Goal: Task Accomplishment & Management: Complete application form

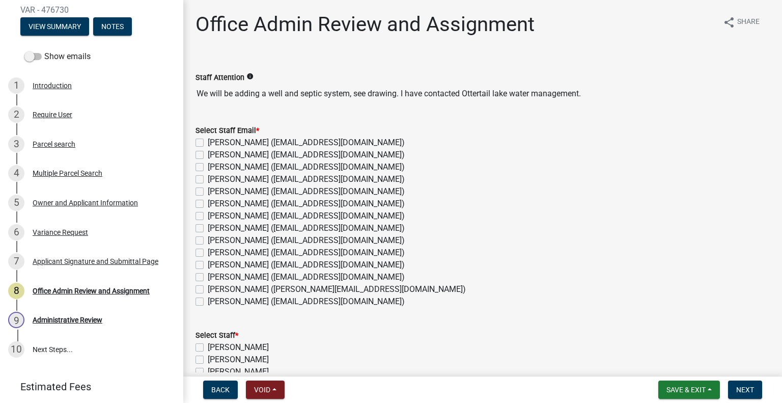
scroll to position [114, 0]
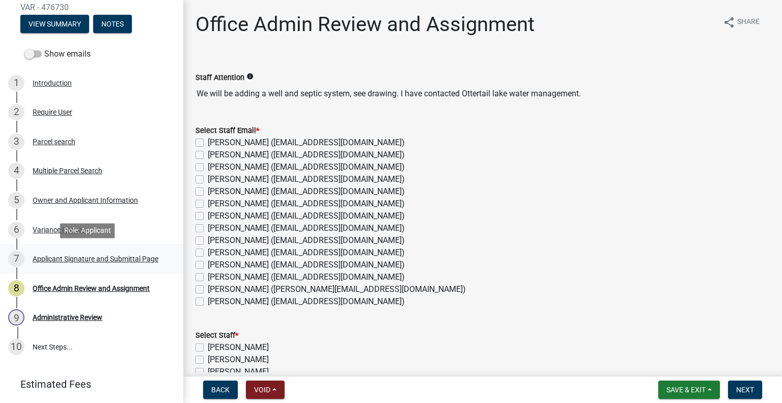
click at [106, 256] on div "Applicant Signature and Submittal Page" at bounding box center [96, 258] width 126 height 7
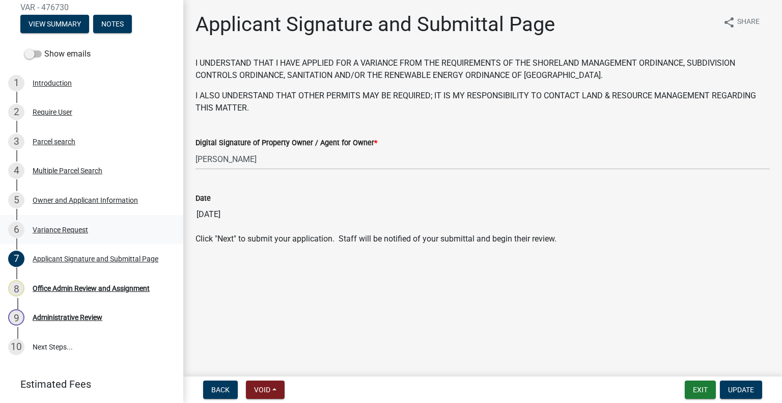
click at [86, 222] on div "6 Variance Request" at bounding box center [87, 229] width 159 height 16
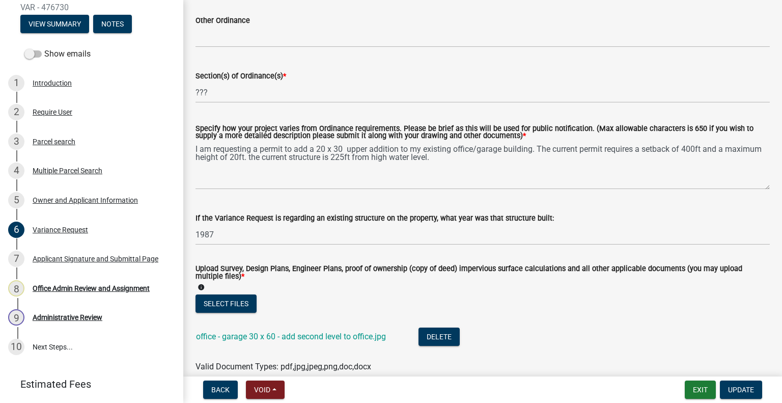
scroll to position [153, 0]
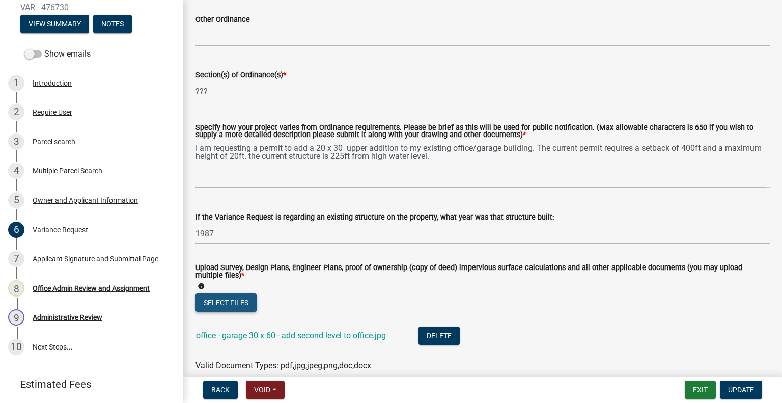
click at [242, 303] on button "Select files" at bounding box center [225, 302] width 61 height 18
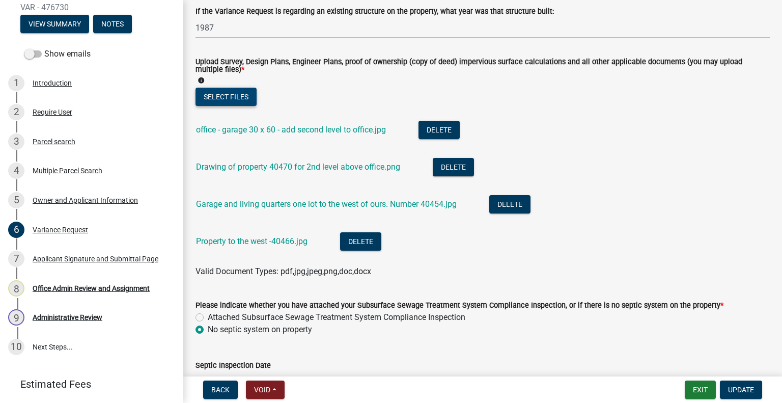
scroll to position [362, 0]
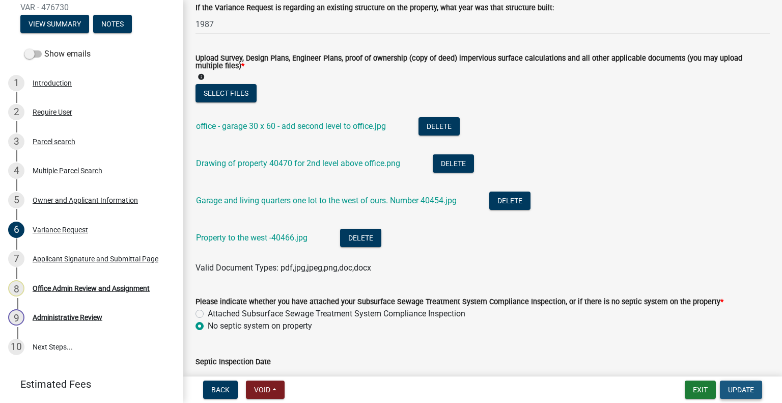
click at [751, 387] on span "Update" at bounding box center [741, 389] width 26 height 8
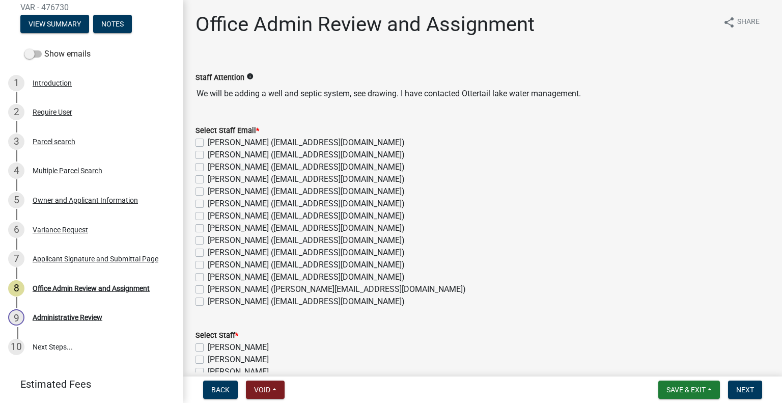
click at [237, 153] on label "Amy Busko (abusko@ottertailcounty.gov)" at bounding box center [306, 155] width 197 height 12
click at [214, 153] on input "Amy Busko (abusko@ottertailcounty.gov)" at bounding box center [211, 152] width 7 height 7
checkbox input "true"
checkbox input "false"
checkbox input "true"
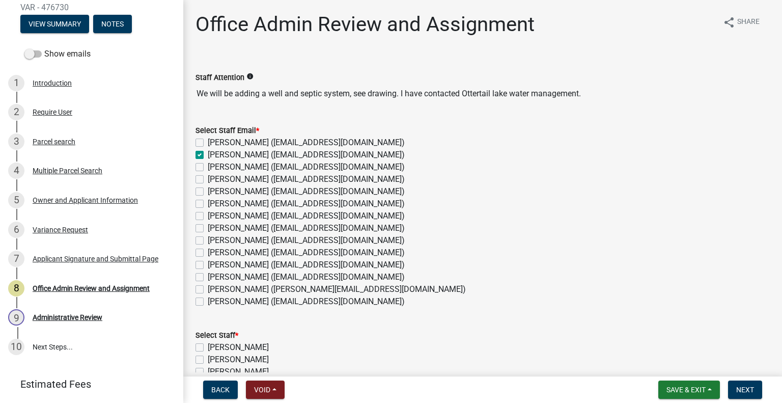
checkbox input "false"
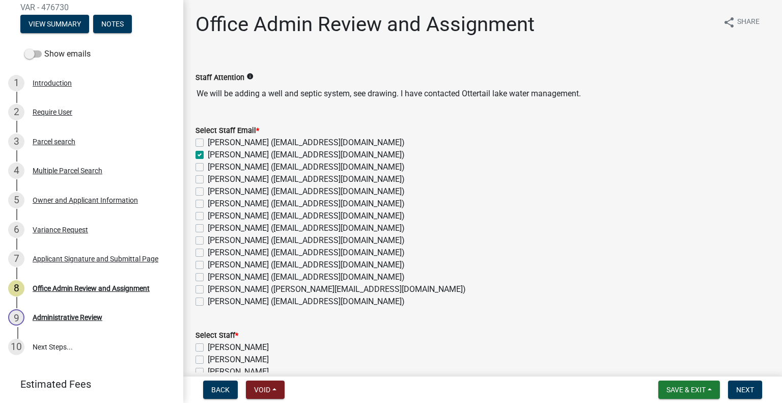
checkbox input "false"
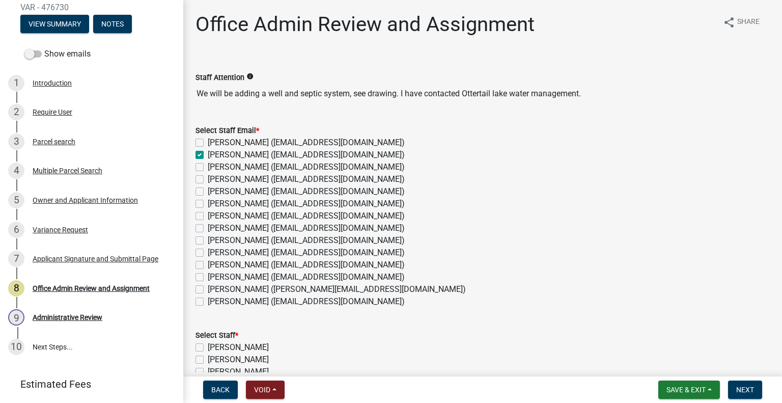
checkbox input "false"
click at [233, 191] on label "Chris LeClair (cleclair@ottertailcounty.gov)" at bounding box center [306, 191] width 197 height 12
click at [214, 191] on input "Chris LeClair (cleclair@ottertailcounty.gov)" at bounding box center [211, 188] width 7 height 7
checkbox input "true"
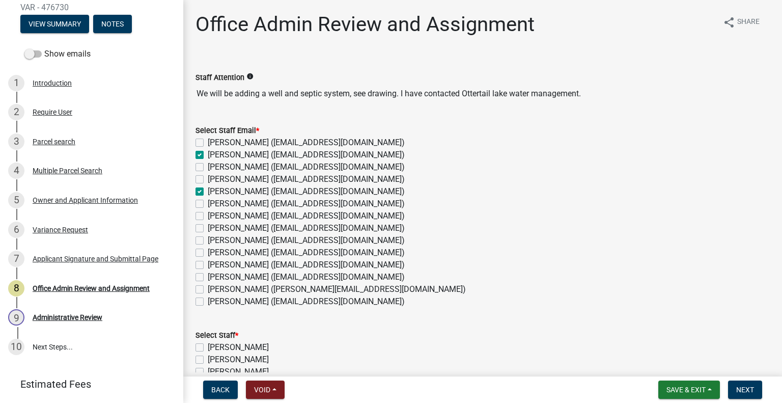
checkbox input "false"
checkbox input "true"
checkbox input "false"
checkbox input "true"
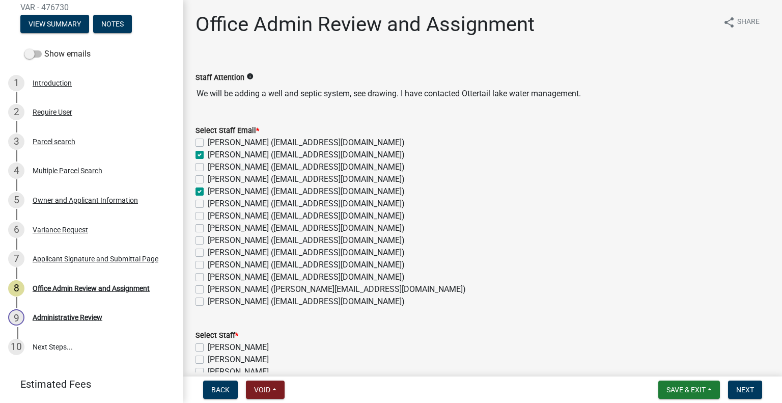
checkbox input "false"
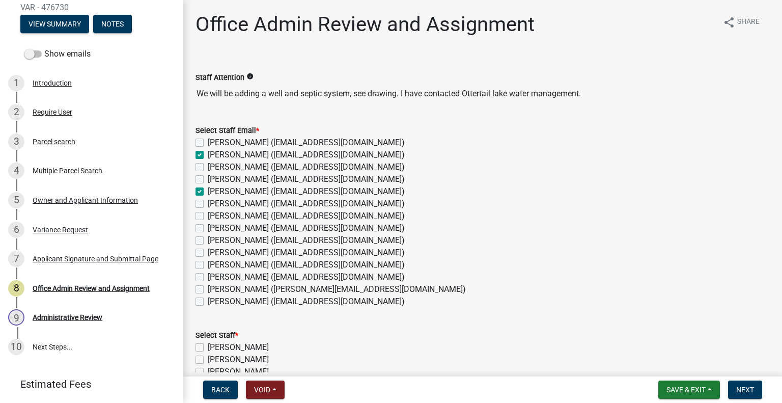
checkbox input "false"
click at [240, 253] on label "Kyle Westergard (kwestergard@ottertailcounty.gov)" at bounding box center [306, 252] width 197 height 12
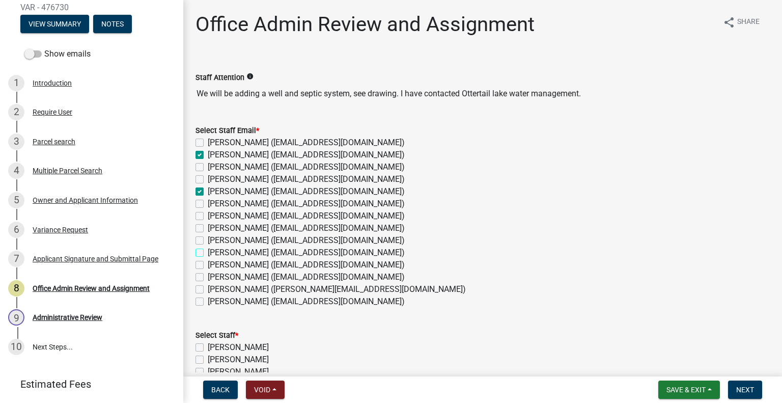
click at [214, 253] on input "Kyle Westergard (kwestergard@ottertailcounty.gov)" at bounding box center [211, 249] width 7 height 7
checkbox input "true"
checkbox input "false"
checkbox input "true"
checkbox input "false"
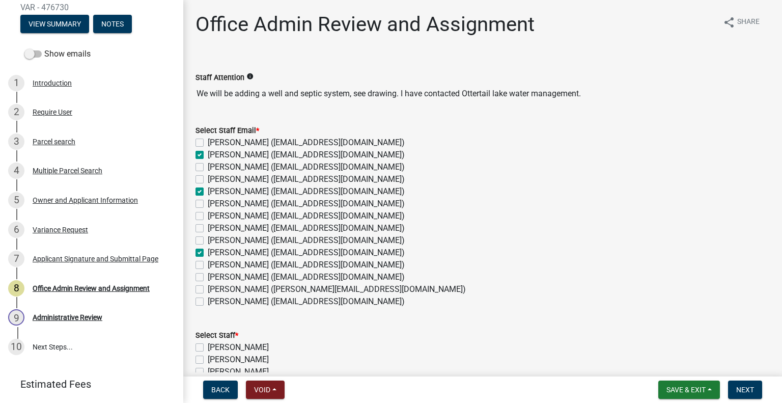
checkbox input "false"
checkbox input "true"
checkbox input "false"
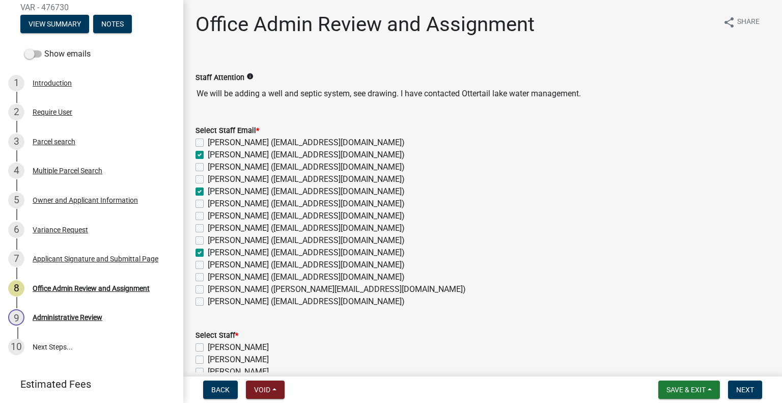
checkbox input "false"
checkbox input "true"
checkbox input "false"
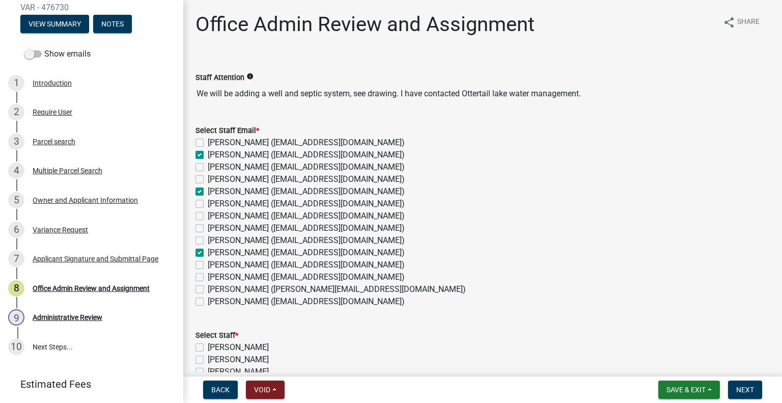
checkbox input "false"
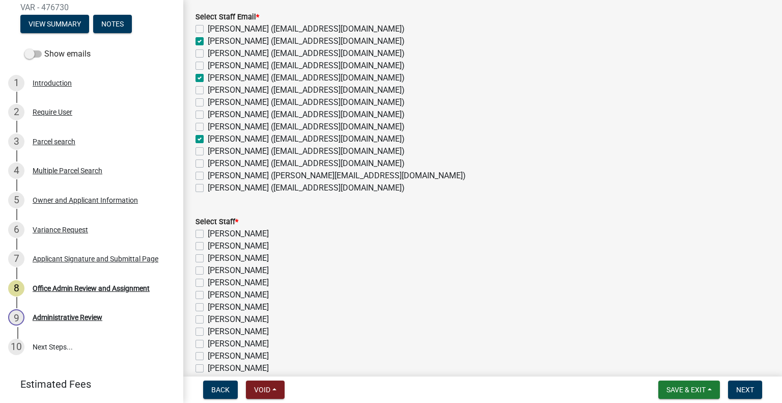
scroll to position [188, 0]
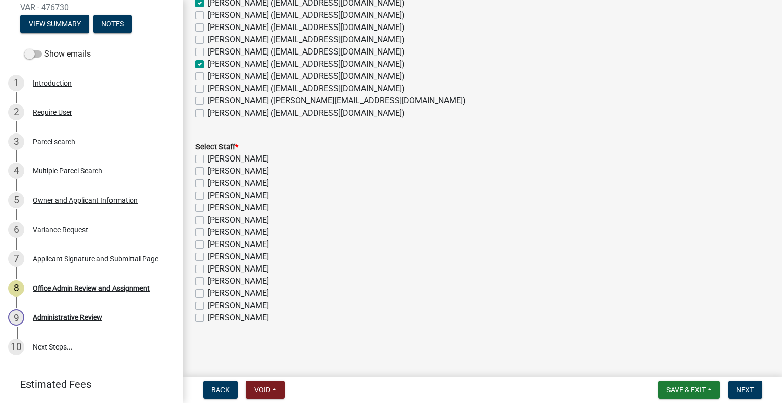
click at [209, 167] on label "[PERSON_NAME]" at bounding box center [238, 171] width 61 height 12
click at [209, 167] on input "[PERSON_NAME]" at bounding box center [211, 168] width 7 height 7
checkbox input "true"
checkbox input "false"
checkbox input "true"
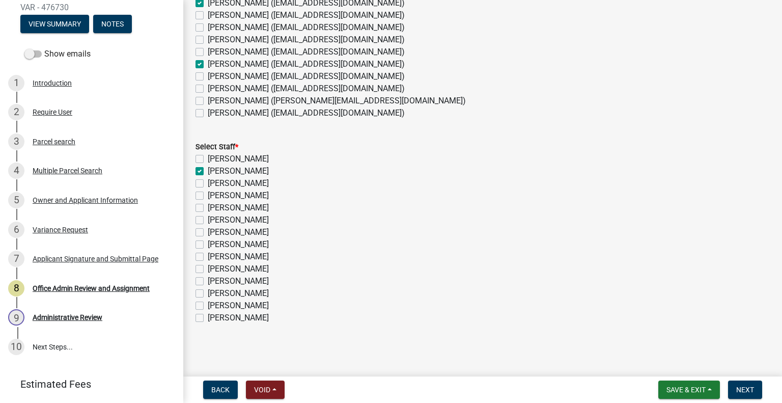
checkbox input "false"
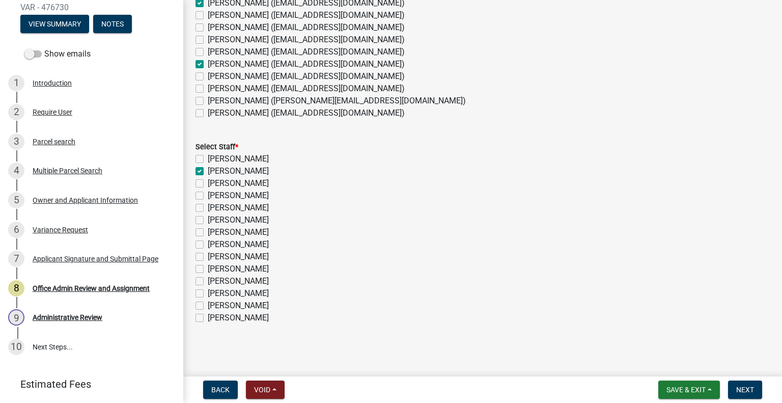
checkbox input "false"
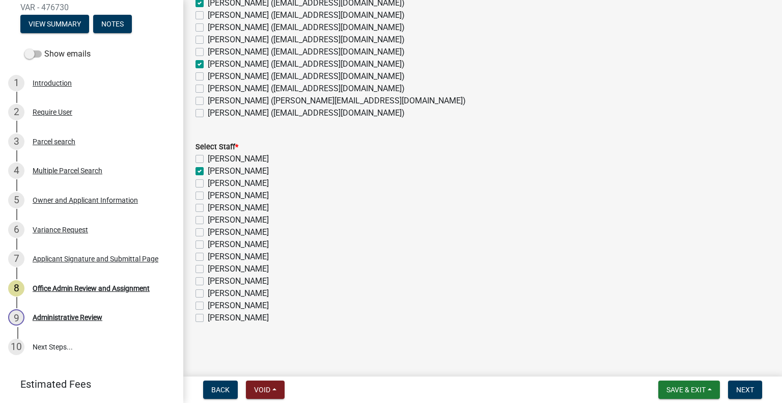
checkbox input "false"
click at [269, 204] on label "[PERSON_NAME]" at bounding box center [238, 208] width 61 height 12
click at [214, 204] on input "[PERSON_NAME]" at bounding box center [211, 205] width 7 height 7
checkbox input "true"
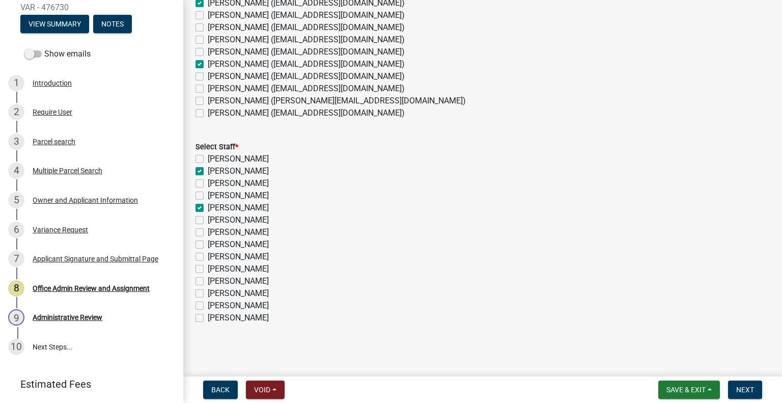
checkbox input "false"
checkbox input "true"
checkbox input "false"
checkbox input "true"
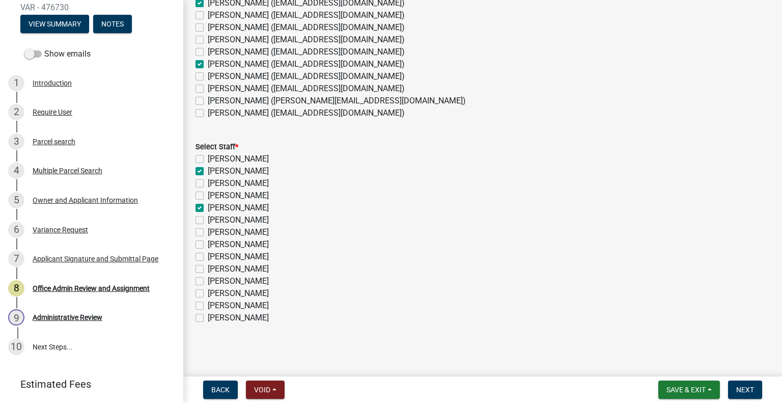
checkbox input "false"
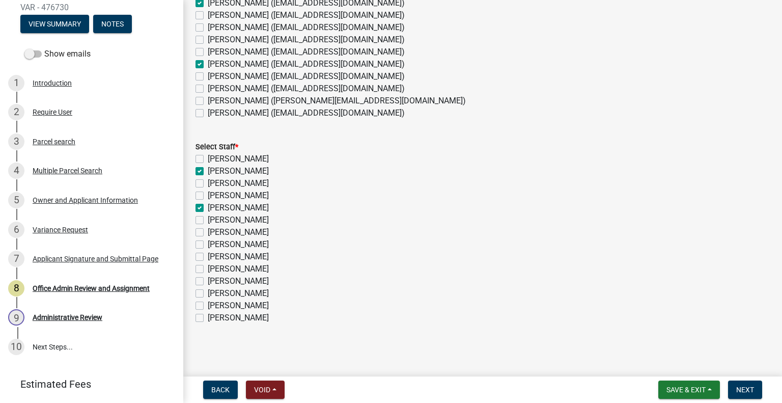
checkbox input "false"
click at [260, 268] on label "[PERSON_NAME]" at bounding box center [238, 269] width 61 height 12
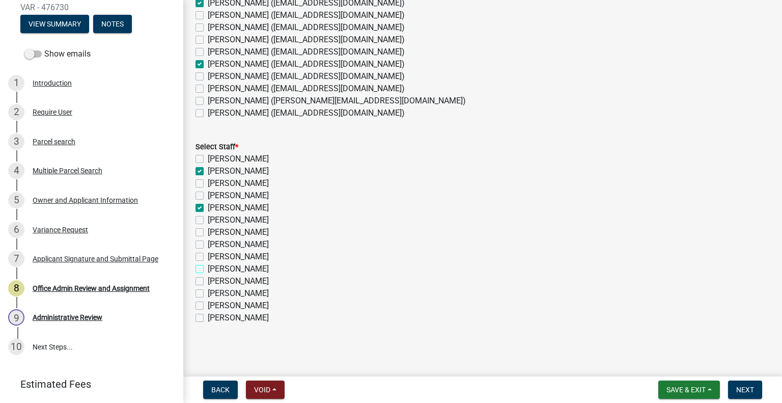
click at [214, 268] on input "[PERSON_NAME]" at bounding box center [211, 266] width 7 height 7
checkbox input "true"
checkbox input "false"
checkbox input "true"
checkbox input "false"
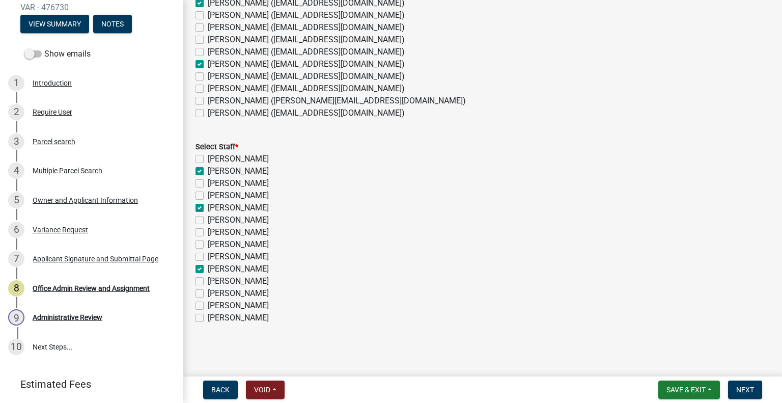
checkbox input "false"
checkbox input "true"
checkbox input "false"
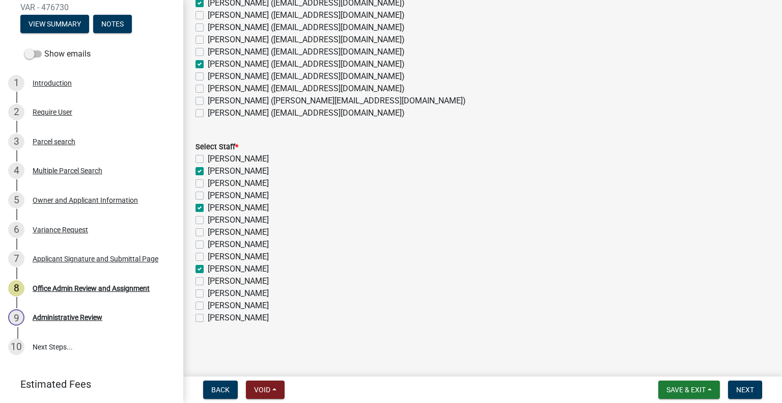
checkbox input "false"
checkbox input "true"
checkbox input "false"
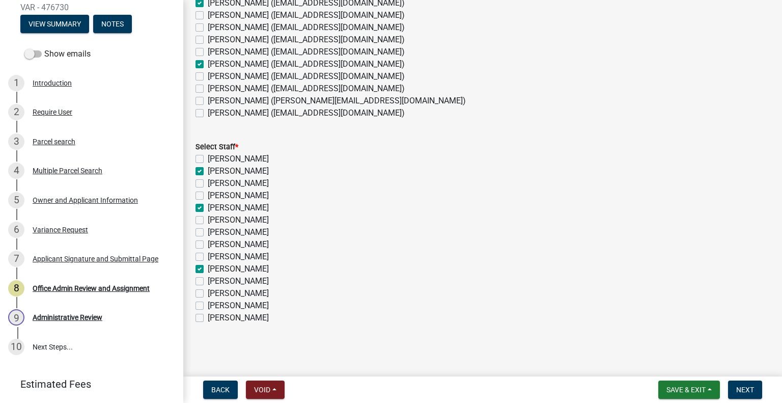
checkbox input "false"
click at [731, 392] on button "Next" at bounding box center [745, 389] width 34 height 18
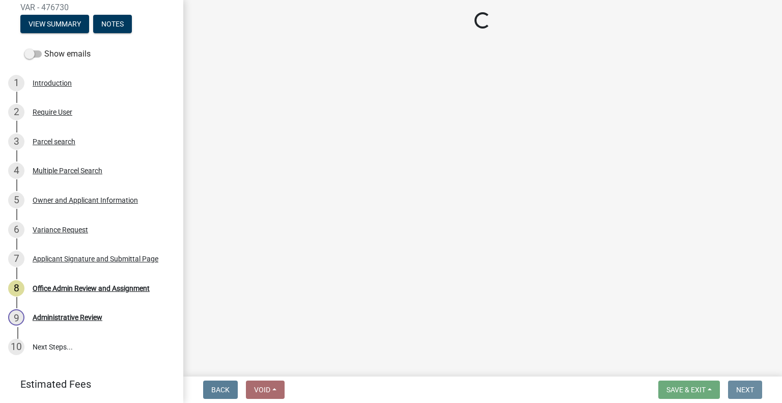
scroll to position [0, 0]
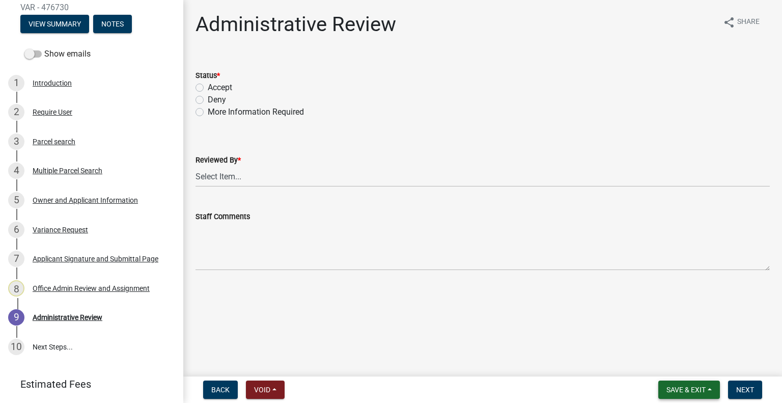
click at [695, 386] on span "Save & Exit" at bounding box center [685, 389] width 39 height 8
click at [684, 362] on button "Save & Exit" at bounding box center [678, 363] width 81 height 24
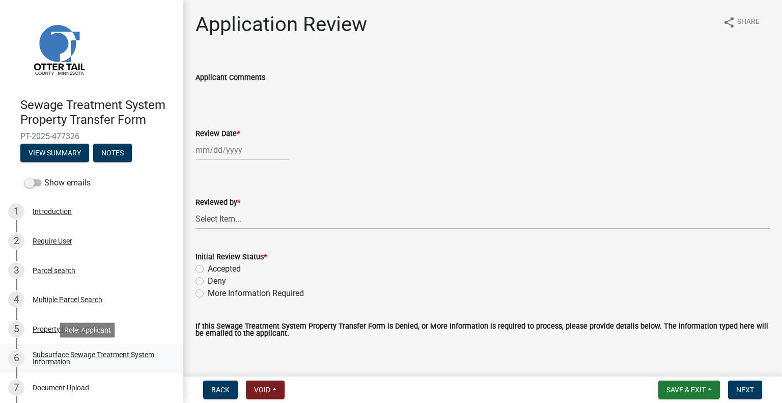
click at [138, 355] on div "Subsurface Sewage Treatment System Information" at bounding box center [100, 358] width 134 height 14
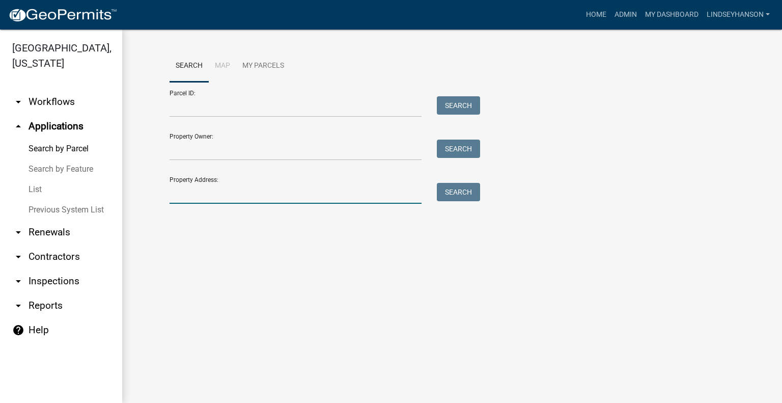
click at [312, 199] on input "Property Address:" at bounding box center [296, 193] width 252 height 21
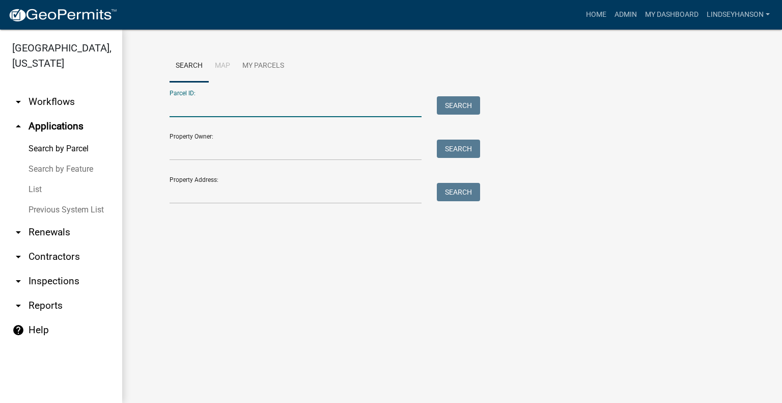
click at [276, 109] on input "Parcel ID:" at bounding box center [296, 106] width 252 height 21
paste input "17000991291001"
type input "17000991291001"
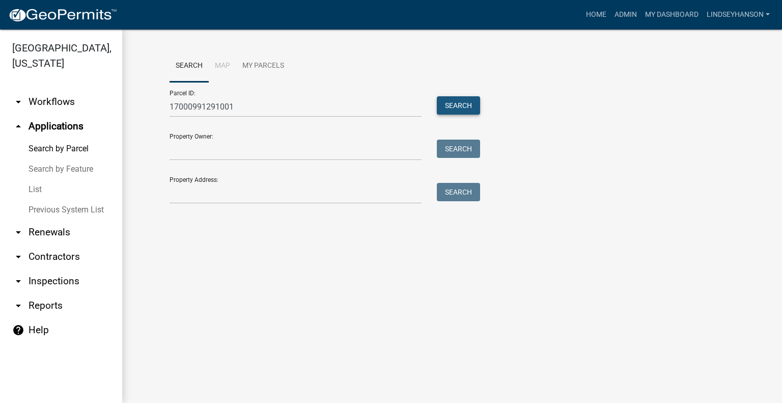
click at [466, 104] on button "Search" at bounding box center [458, 105] width 43 height 18
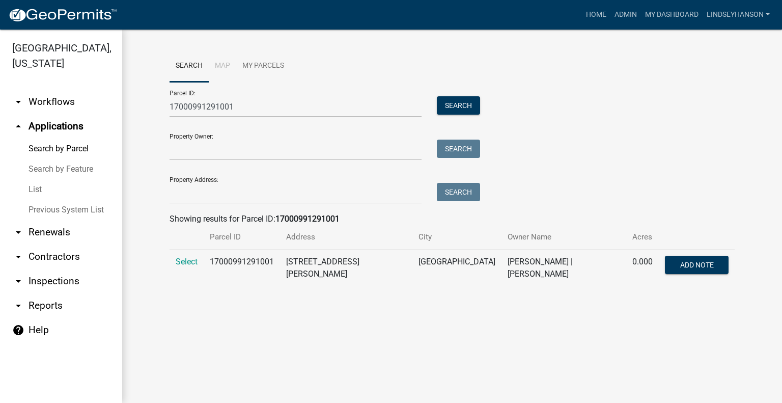
drag, startPoint x: 186, startPoint y: 265, endPoint x: 258, endPoint y: 251, distance: 73.1
click at [186, 265] on span "Select" at bounding box center [187, 262] width 22 height 10
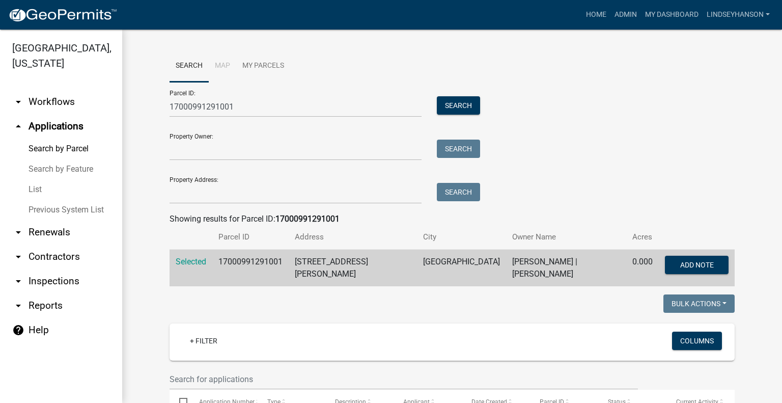
click at [773, 115] on div "Search Map My Parcels Parcel ID: 17000991291001 Search Property Owner: Search P…" at bounding box center [452, 326] width 660 height 593
click at [464, 105] on button "Search" at bounding box center [458, 105] width 43 height 18
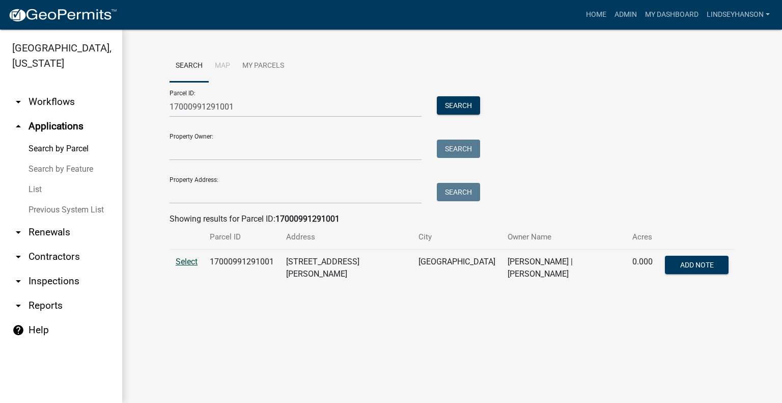
click at [181, 263] on span "Select" at bounding box center [187, 262] width 22 height 10
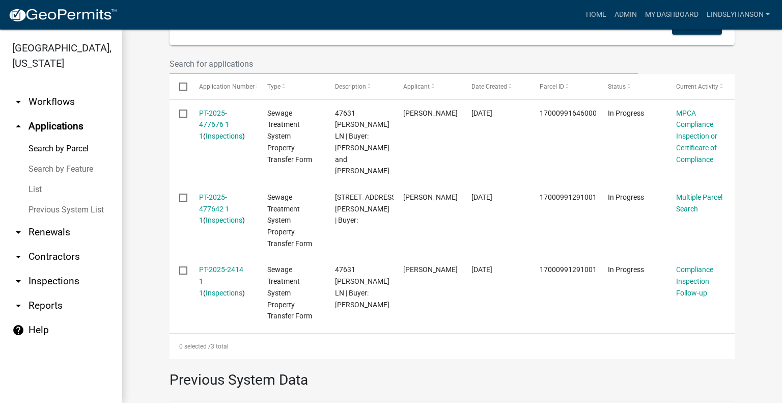
scroll to position [316, 0]
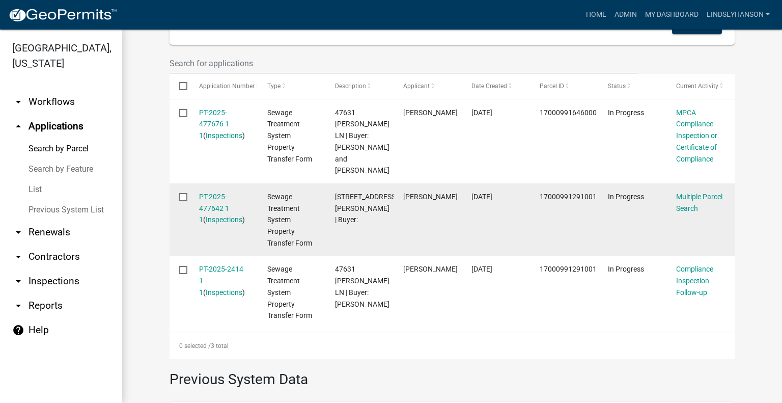
click at [437, 209] on datatable-body-cell "Rodney Kvalvog" at bounding box center [428, 219] width 68 height 73
click at [183, 193] on input "checkbox" at bounding box center [182, 196] width 7 height 7
click at [184, 193] on label at bounding box center [186, 197] width 15 height 8
click at [184, 193] on input "checkbox" at bounding box center [182, 196] width 7 height 7
checkbox input "false"
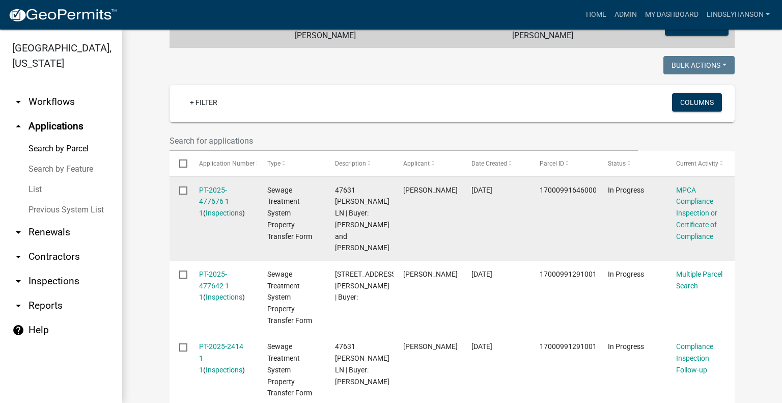
scroll to position [240, 0]
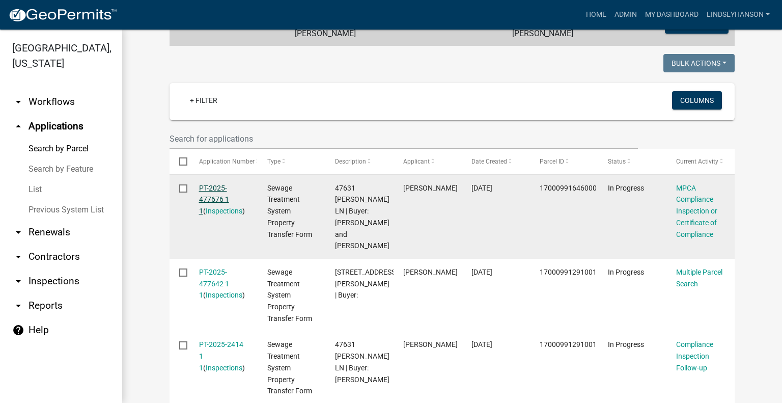
click at [217, 196] on link "PT-2025-477676 1 1" at bounding box center [214, 200] width 30 height 32
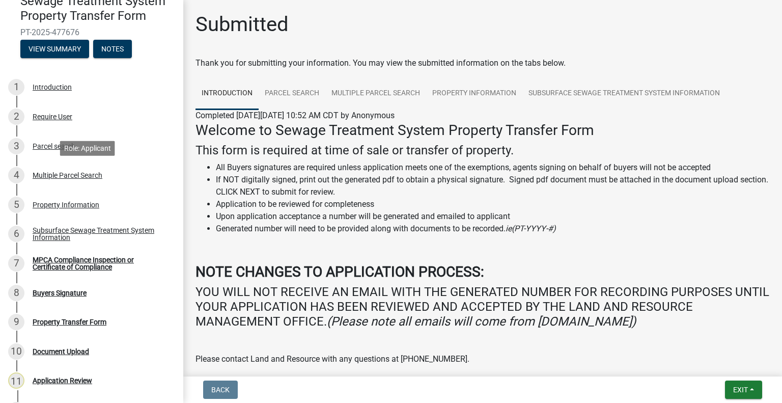
scroll to position [102, 0]
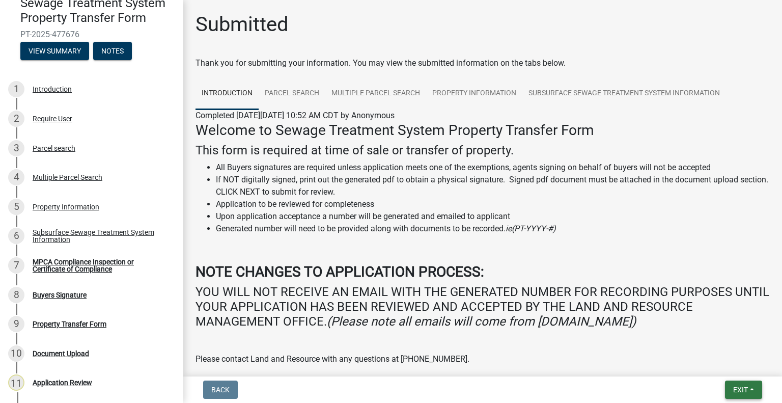
click at [737, 384] on button "Exit" at bounding box center [743, 389] width 37 height 18
click at [714, 364] on button "Save & Exit" at bounding box center [721, 363] width 81 height 24
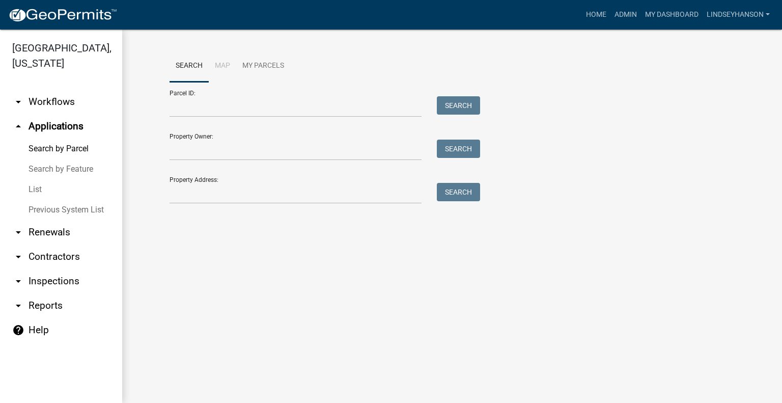
click at [63, 103] on link "arrow_drop_down Workflows" at bounding box center [61, 102] width 122 height 24
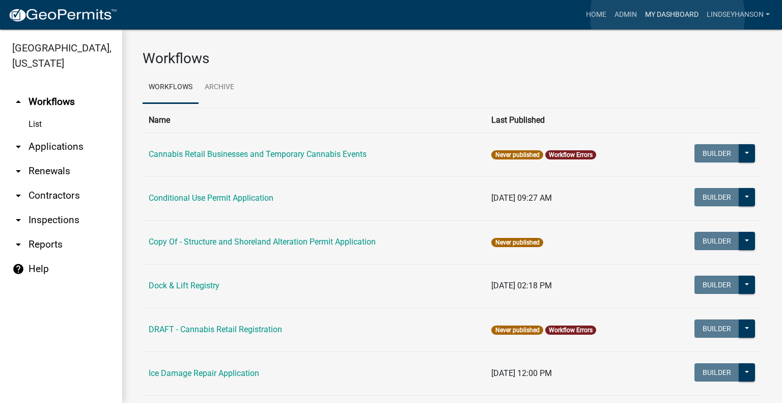
click at [667, 16] on link "My Dashboard" at bounding box center [672, 14] width 62 height 19
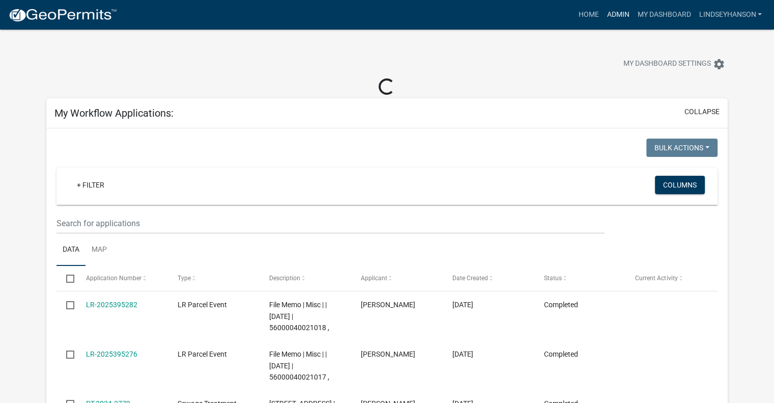
click at [616, 20] on link "Admin" at bounding box center [618, 14] width 31 height 19
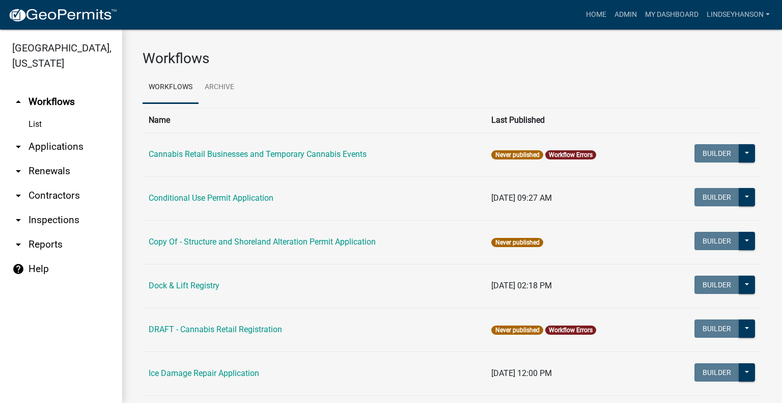
click at [71, 138] on link "arrow_drop_down Applications" at bounding box center [61, 146] width 122 height 24
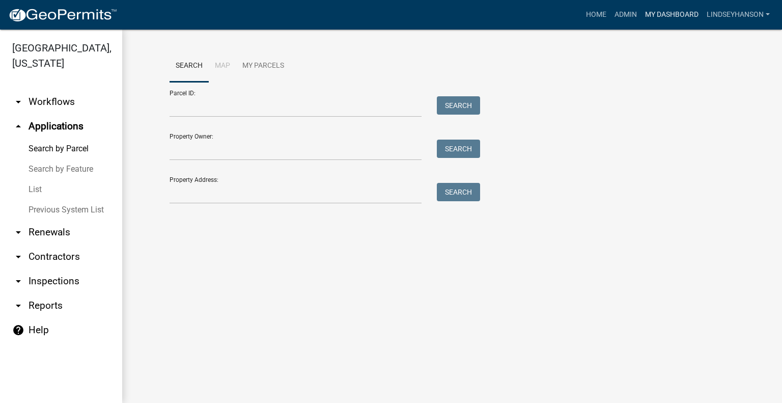
click at [662, 13] on link "My Dashboard" at bounding box center [672, 14] width 62 height 19
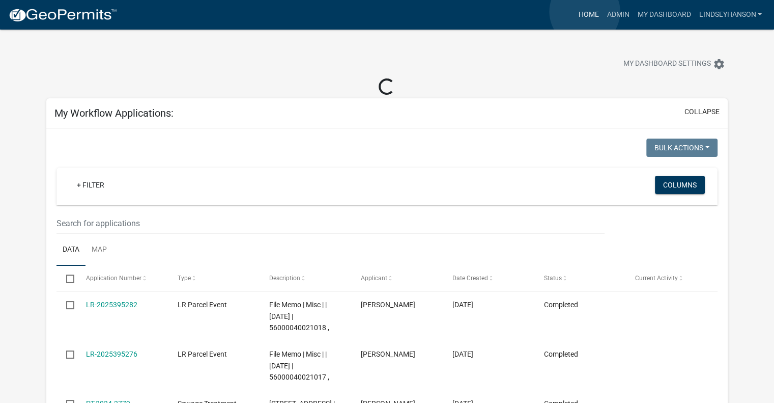
click at [585, 12] on link "Home" at bounding box center [588, 14] width 29 height 19
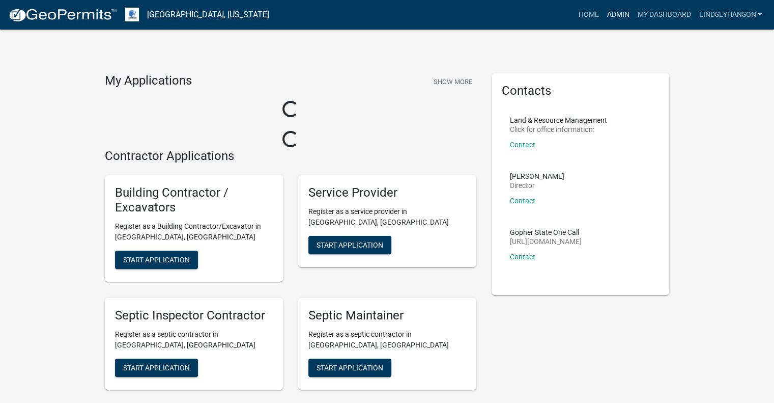
click at [620, 10] on link "Admin" at bounding box center [618, 14] width 31 height 19
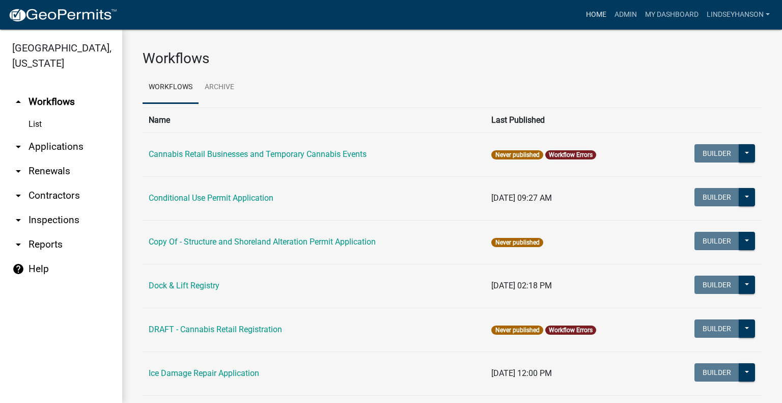
click at [591, 20] on link "Home" at bounding box center [596, 14] width 29 height 19
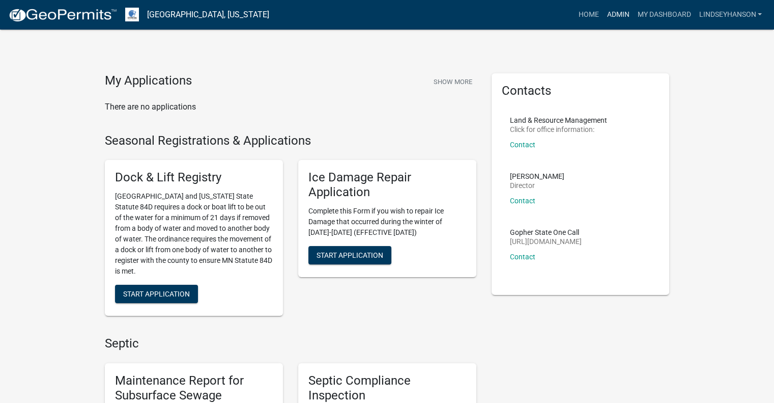
click at [620, 8] on link "Admin" at bounding box center [618, 14] width 31 height 19
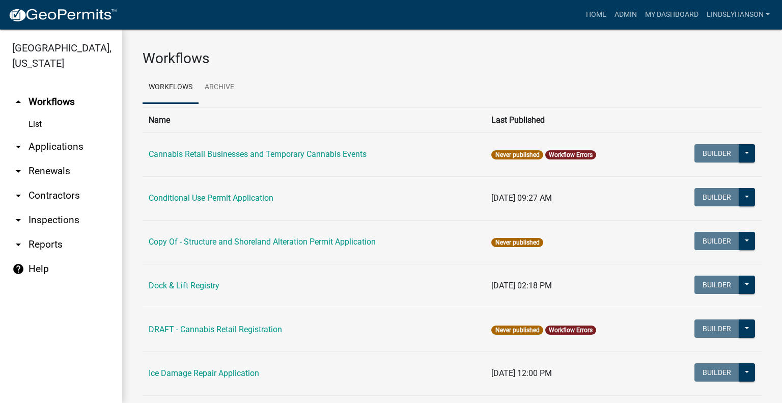
click at [73, 146] on link "arrow_drop_down Applications" at bounding box center [61, 146] width 122 height 24
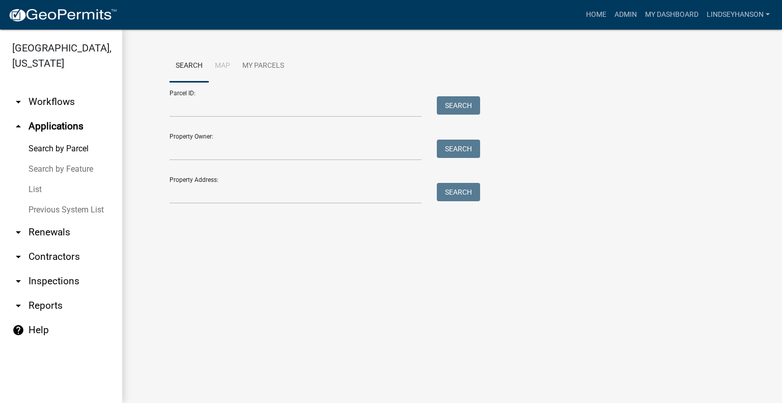
click at [63, 108] on link "arrow_drop_down Workflows" at bounding box center [61, 102] width 122 height 24
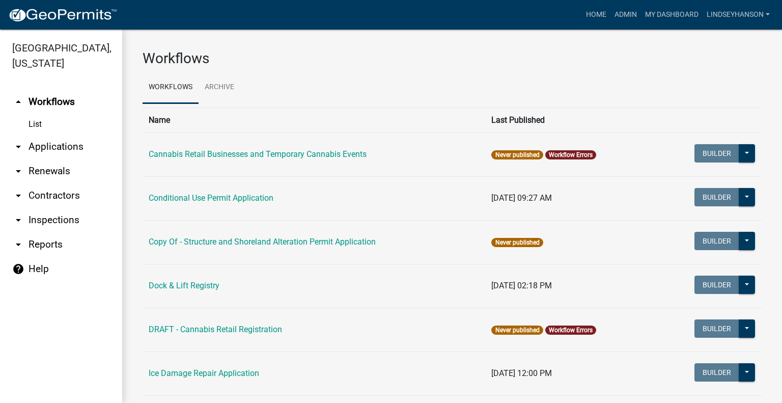
click at [67, 142] on link "arrow_drop_down Applications" at bounding box center [61, 146] width 122 height 24
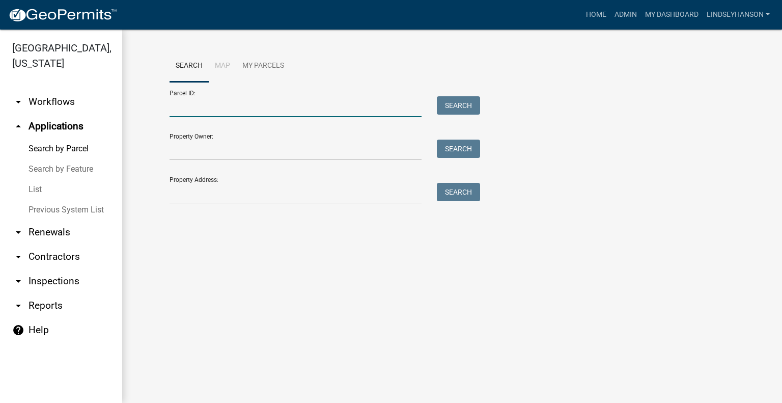
click at [273, 109] on input "Parcel ID:" at bounding box center [296, 106] width 252 height 21
paste input "17000991291001"
type input "17000991291001"
click at [456, 107] on button "Search" at bounding box center [458, 105] width 43 height 18
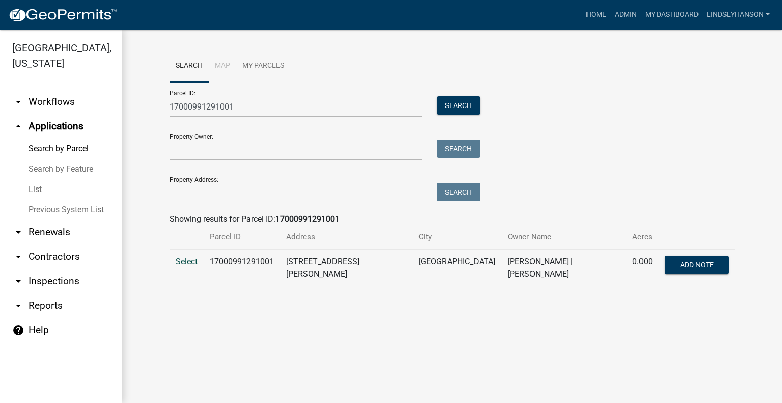
click at [198, 258] on span "Select" at bounding box center [187, 262] width 22 height 10
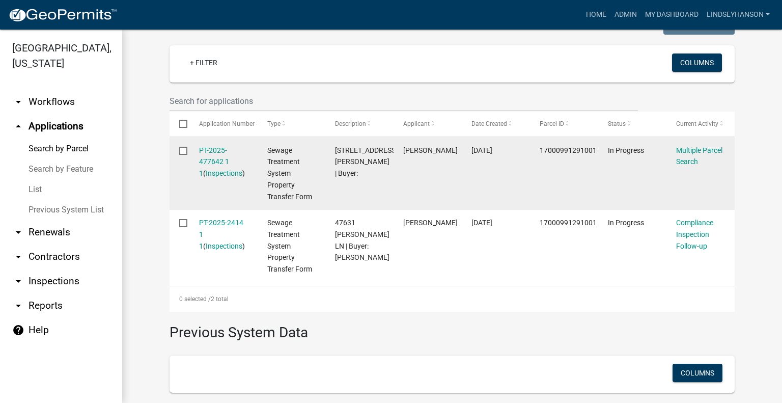
scroll to position [295, 0]
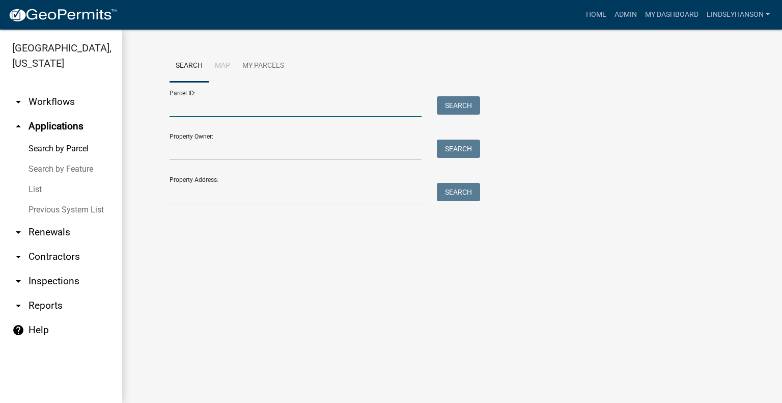
click at [234, 111] on input "Parcel ID:" at bounding box center [296, 106] width 252 height 21
paste input "17000991291001"
type input "17000991291001"
click at [456, 105] on button "Search" at bounding box center [458, 105] width 43 height 18
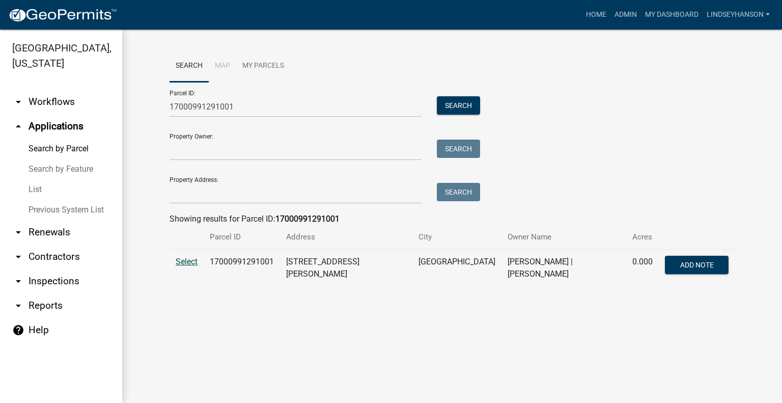
click at [190, 264] on span "Select" at bounding box center [187, 262] width 22 height 10
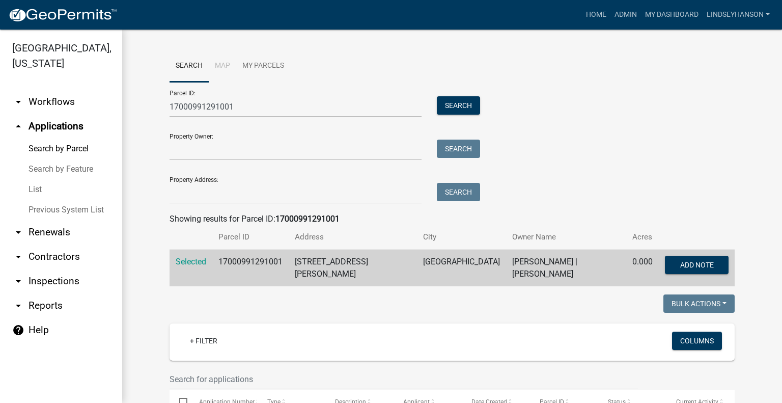
click at [77, 110] on link "arrow_drop_down Workflows" at bounding box center [61, 102] width 122 height 24
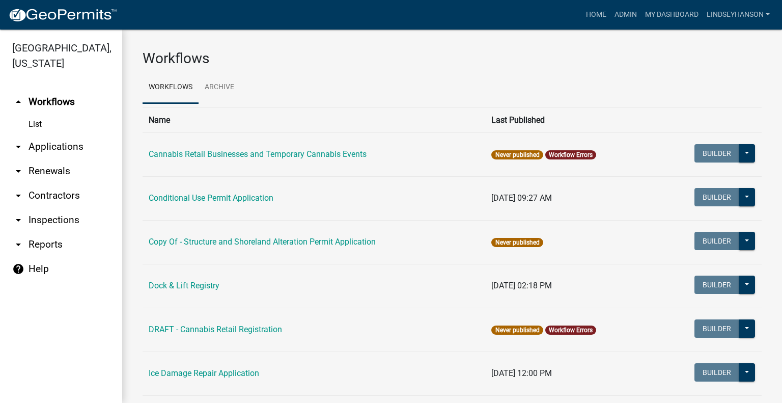
click at [72, 148] on link "arrow_drop_down Applications" at bounding box center [61, 146] width 122 height 24
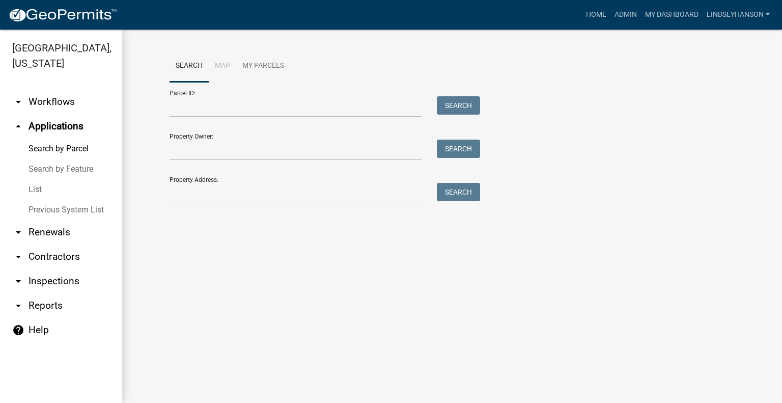
drag, startPoint x: 48, startPoint y: 97, endPoint x: 76, endPoint y: 106, distance: 29.5
click at [48, 97] on link "arrow_drop_down Workflows" at bounding box center [61, 102] width 122 height 24
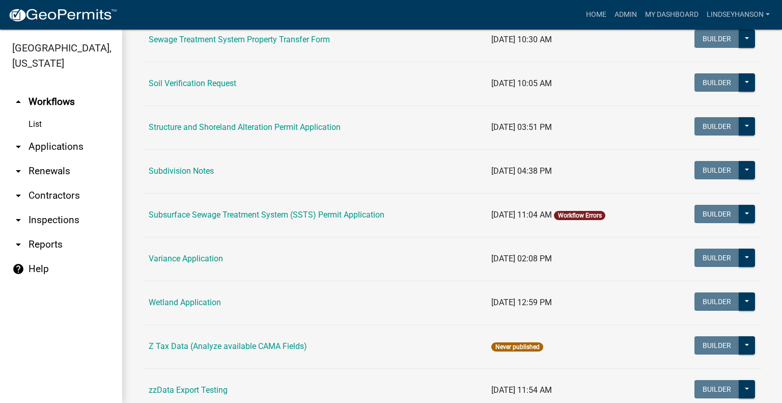
scroll to position [641, 0]
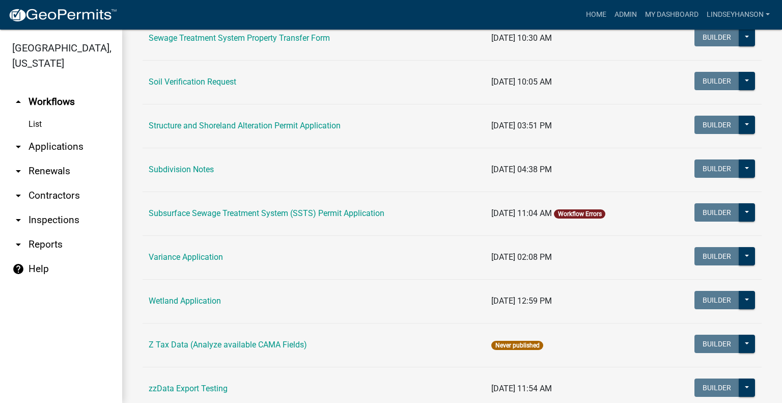
click at [65, 147] on link "arrow_drop_down Applications" at bounding box center [61, 146] width 122 height 24
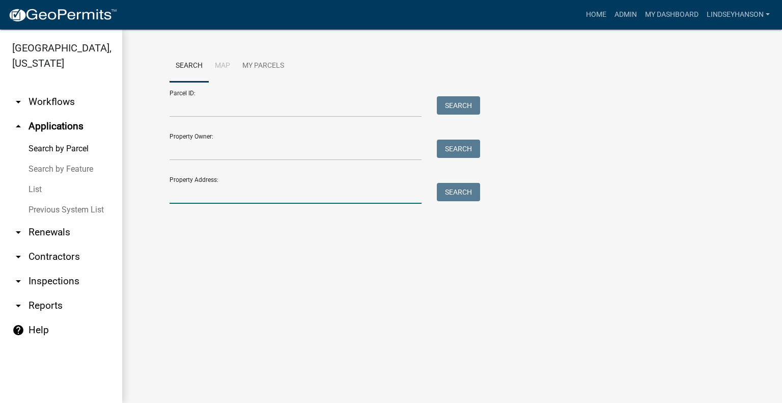
click at [240, 185] on input "Property Address:" at bounding box center [296, 193] width 252 height 21
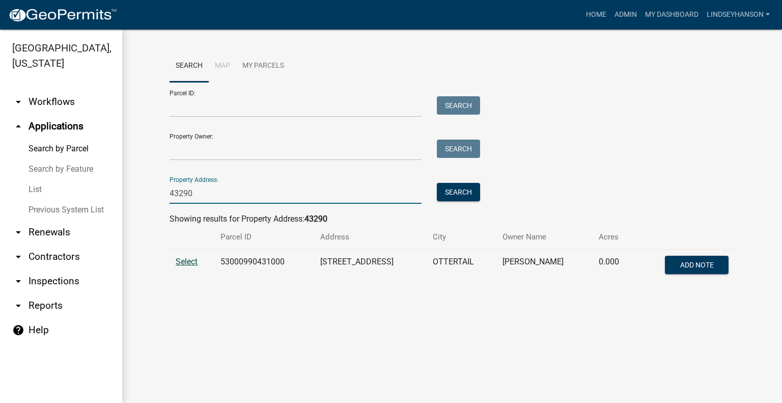
type input "43290"
click at [191, 264] on span "Select" at bounding box center [187, 262] width 22 height 10
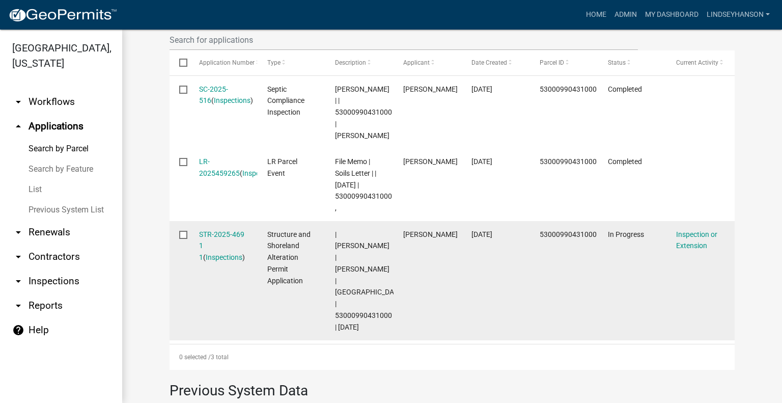
scroll to position [369, 0]
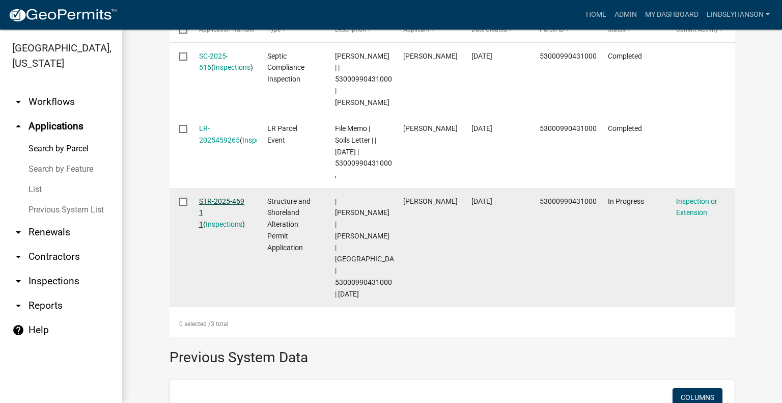
click at [218, 204] on link "STR-2025-469 1 1" at bounding box center [221, 213] width 45 height 32
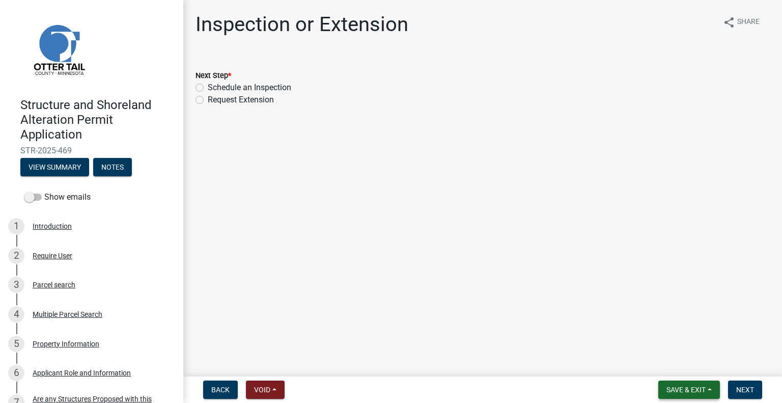
click at [673, 397] on button "Save & Exit" at bounding box center [689, 389] width 62 height 18
click at [680, 364] on button "Save & Exit" at bounding box center [678, 363] width 81 height 24
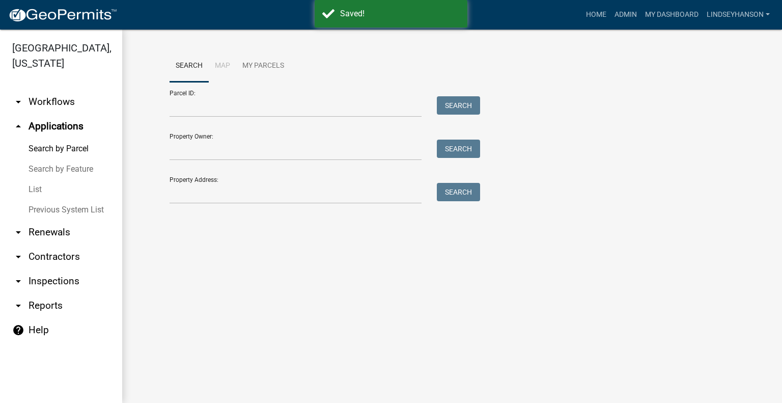
drag, startPoint x: 61, startPoint y: 109, endPoint x: 59, endPoint y: 118, distance: 8.4
click at [61, 109] on link "arrow_drop_down Workflows" at bounding box center [61, 102] width 122 height 24
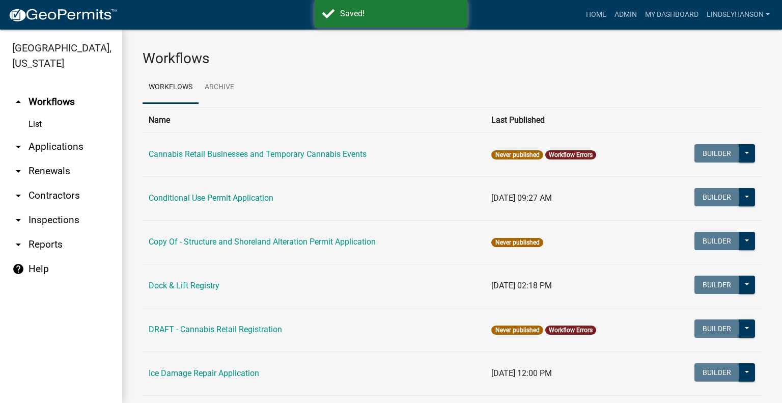
click at [62, 146] on link "arrow_drop_down Applications" at bounding box center [61, 146] width 122 height 24
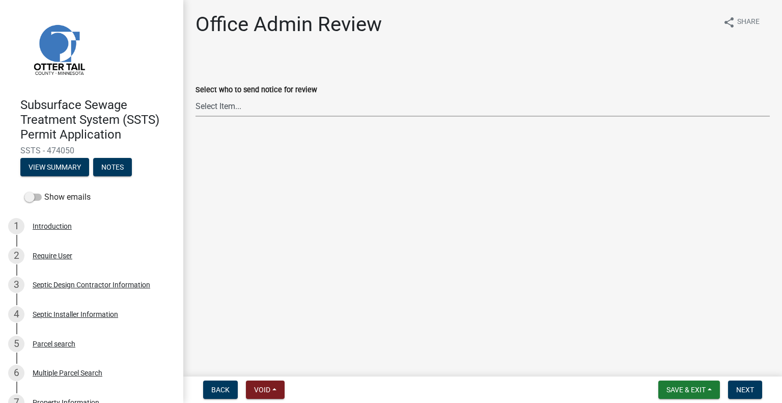
click at [218, 105] on select "Select Item... [PERSON_NAME] ([EMAIL_ADDRESS][DOMAIN_NAME]) [PERSON_NAME] ([EMA…" at bounding box center [482, 106] width 574 height 21
click at [195, 96] on select "Select Item... [PERSON_NAME] ([EMAIL_ADDRESS][DOMAIN_NAME]) [PERSON_NAME] ([EMA…" at bounding box center [482, 106] width 574 height 21
select select "587f38f5-c90e-4c12-9e10-d3e23909bbca"
click at [731, 385] on button "Next" at bounding box center [745, 389] width 34 height 18
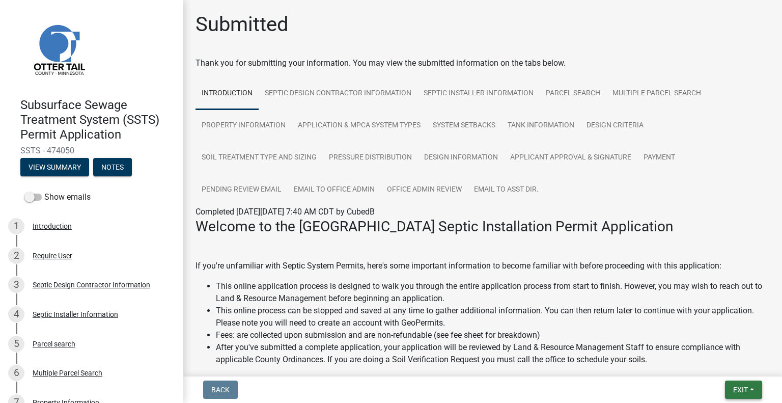
click at [733, 391] on span "Exit" at bounding box center [740, 389] width 15 height 8
click at [722, 372] on button "Save & Exit" at bounding box center [721, 363] width 81 height 24
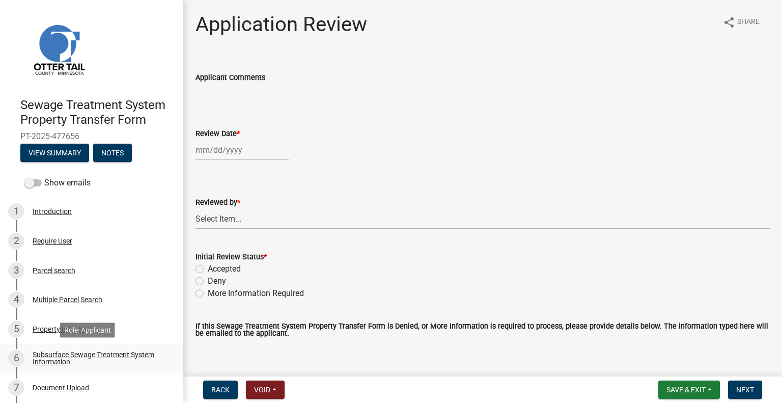
click at [112, 352] on div "Subsurface Sewage Treatment System Information" at bounding box center [100, 358] width 134 height 14
click at [130, 350] on link "6 Subsurface Sewage Treatment System Information" at bounding box center [91, 359] width 183 height 30
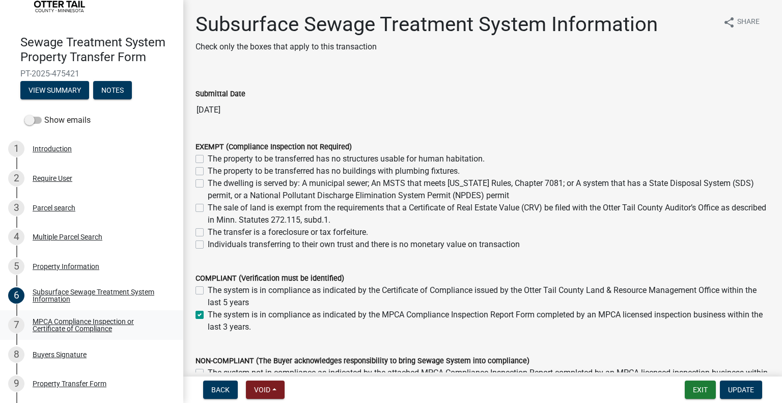
scroll to position [82, 0]
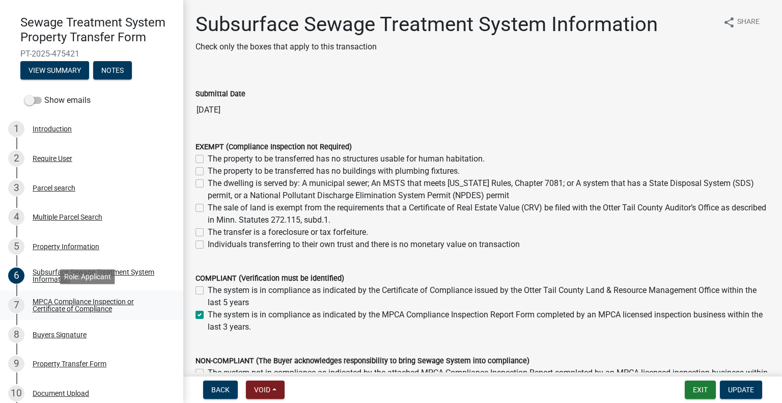
click at [133, 301] on div "MPCA Compliance Inspection or Certificate of Compliance" at bounding box center [100, 305] width 134 height 14
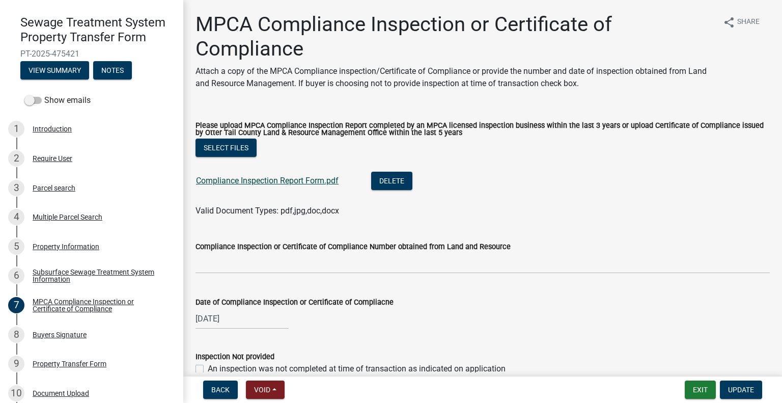
click at [266, 185] on link "Compliance Inspection Report Form.pdf" at bounding box center [267, 181] width 143 height 10
click at [110, 332] on div "8 Buyers Signature" at bounding box center [87, 334] width 159 height 16
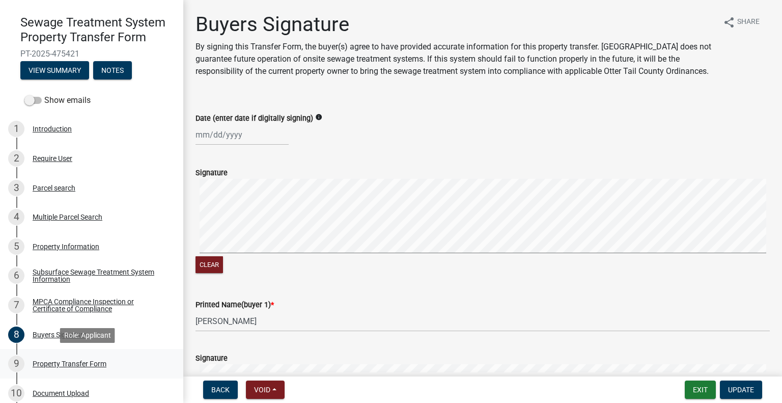
click at [99, 362] on div "Property Transfer Form" at bounding box center [70, 363] width 74 height 7
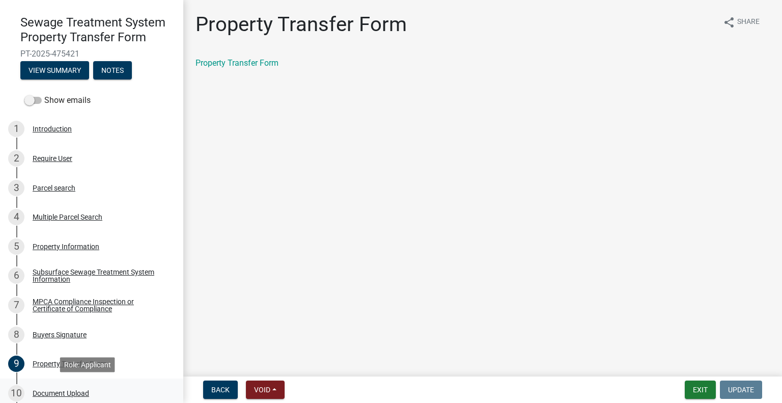
click at [88, 383] on link "10 Document Upload" at bounding box center [91, 393] width 183 height 30
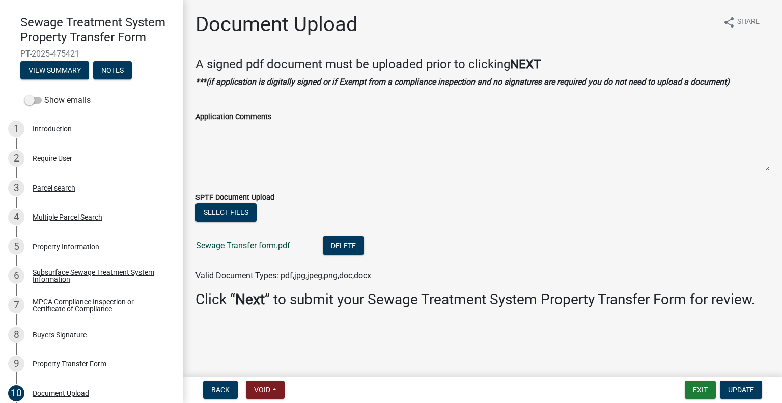
click at [256, 246] on link "Sewage Transfer form.pdf" at bounding box center [243, 245] width 94 height 10
drag, startPoint x: 59, startPoint y: 191, endPoint x: 67, endPoint y: 192, distance: 8.2
click at [59, 191] on div "Parcel search" at bounding box center [54, 187] width 43 height 7
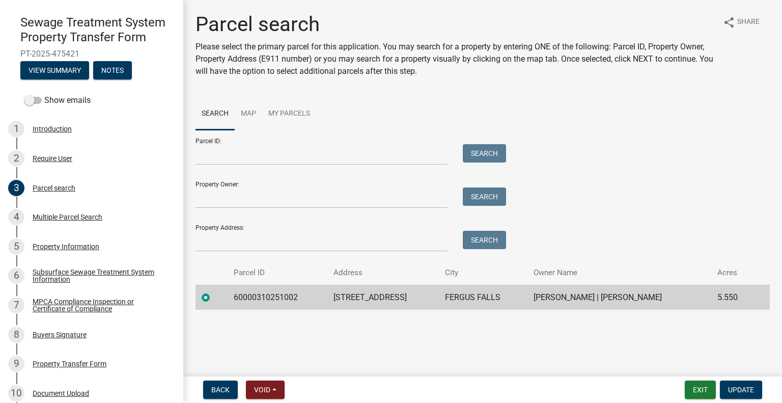
click at [247, 297] on td "60000310251002" at bounding box center [278, 297] width 100 height 25
copy td "60000310251002"
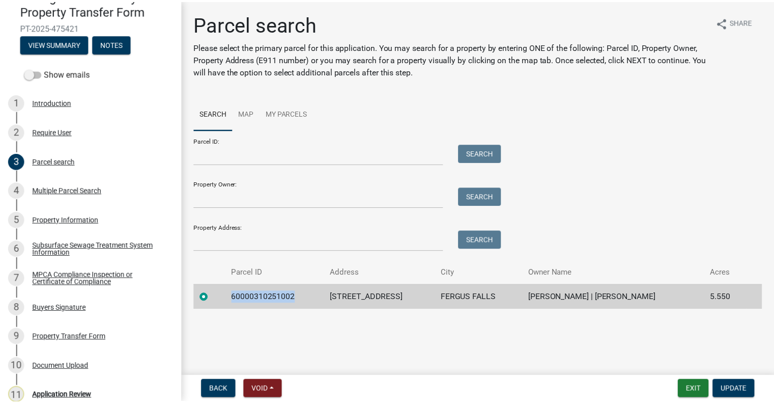
scroll to position [150, 0]
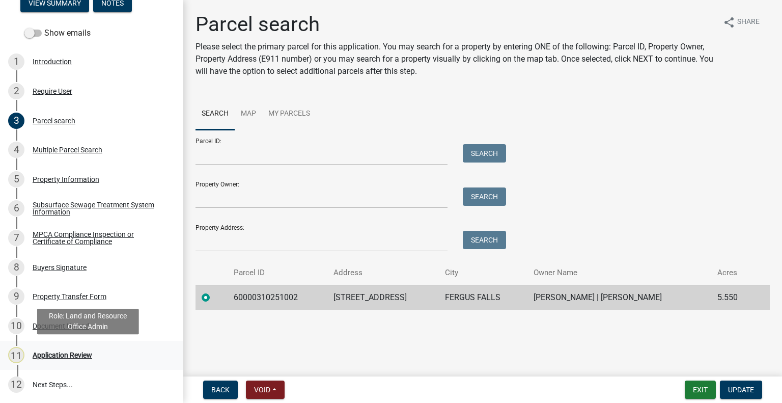
click at [106, 348] on div "11 Application Review" at bounding box center [87, 355] width 159 height 16
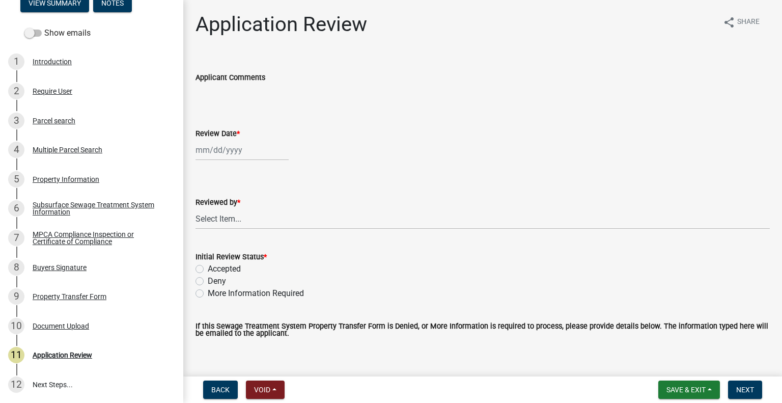
select select "9"
select select "2025"
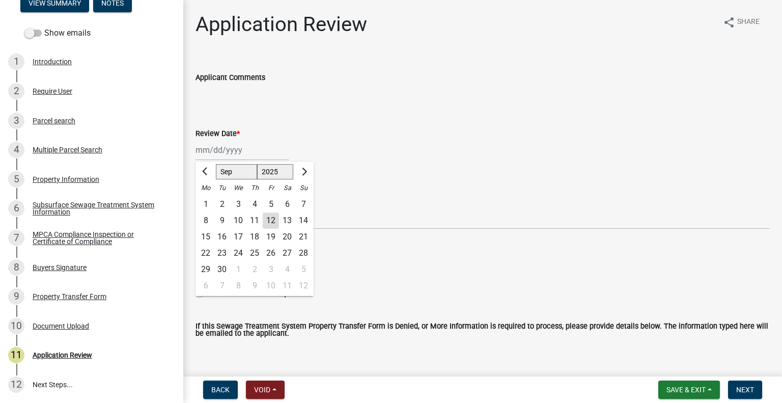
click at [232, 152] on div "Jan Feb Mar Apr May Jun Jul Aug Sep Oct Nov Dec 1525 1526 1527 1528 1529 1530 1…" at bounding box center [241, 149] width 93 height 21
click at [274, 219] on div "12" at bounding box center [271, 220] width 16 height 16
type input "[DATE]"
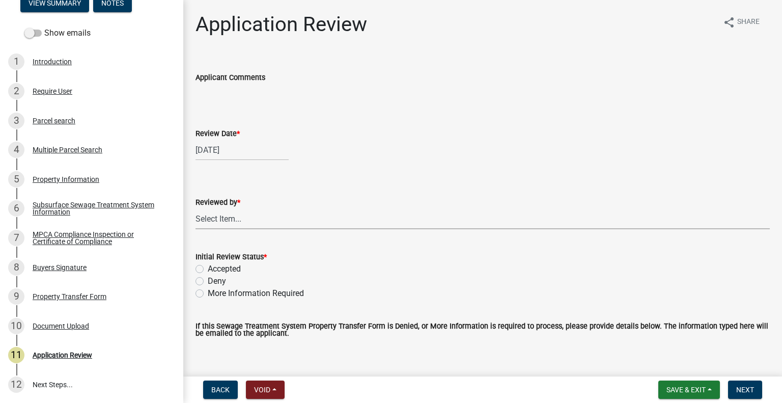
click at [250, 219] on select "Select Item... Alexis Newark Amy Busko Andrea Perales Brittany Tollefson Christ…" at bounding box center [482, 218] width 574 height 21
click at [195, 208] on select "Select Item... Alexis Newark Amy Busko Andrea Perales Brittany Tollefson Christ…" at bounding box center [482, 218] width 574 height 21
select select "2217fab6-25d2-4df2-8e35-18ddd05e0fe8"
click at [234, 274] on label "Accepted" at bounding box center [224, 269] width 33 height 12
click at [214, 269] on input "Accepted" at bounding box center [211, 266] width 7 height 7
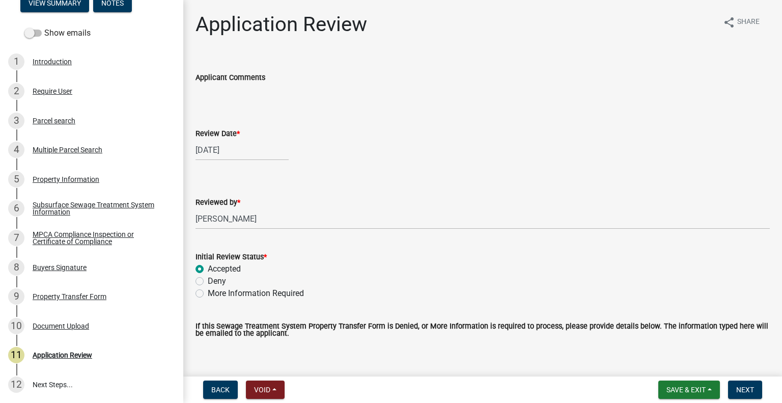
radio input "true"
click at [749, 388] on span "Next" at bounding box center [745, 389] width 18 height 8
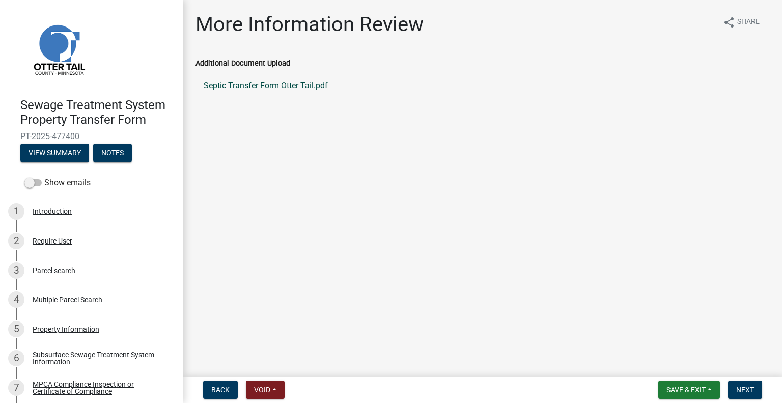
click at [261, 88] on link "Septic Transfer Form Otter Tail.pdf" at bounding box center [482, 85] width 574 height 24
drag, startPoint x: 55, startPoint y: 264, endPoint x: 70, endPoint y: 269, distance: 16.3
click at [55, 264] on div "3 Parcel search" at bounding box center [87, 270] width 159 height 16
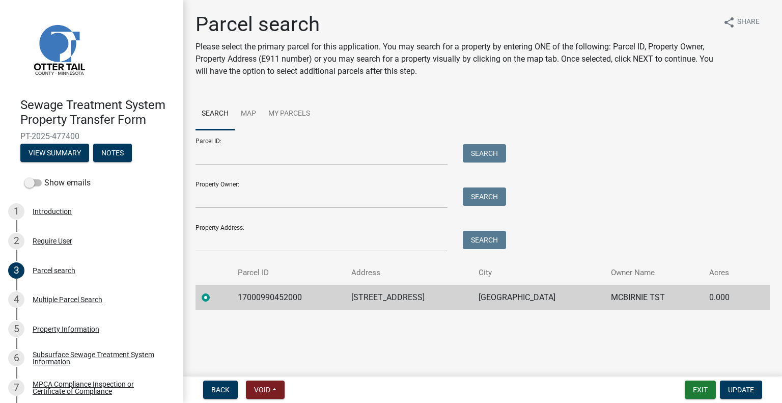
click at [260, 296] on td "17000990452000" at bounding box center [289, 297] width 114 height 25
copy td "17000990452000"
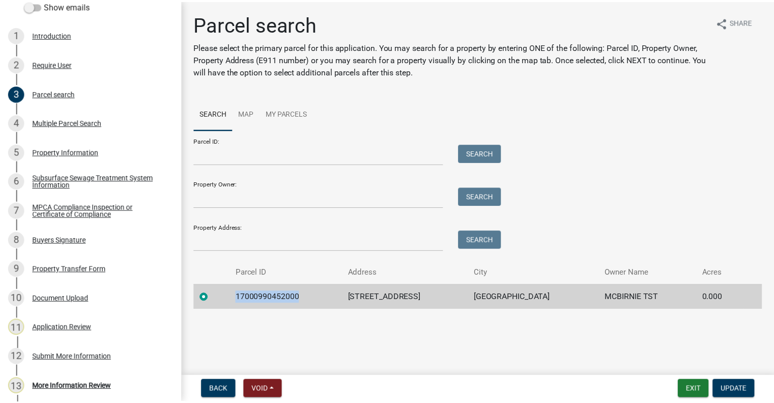
scroll to position [208, 0]
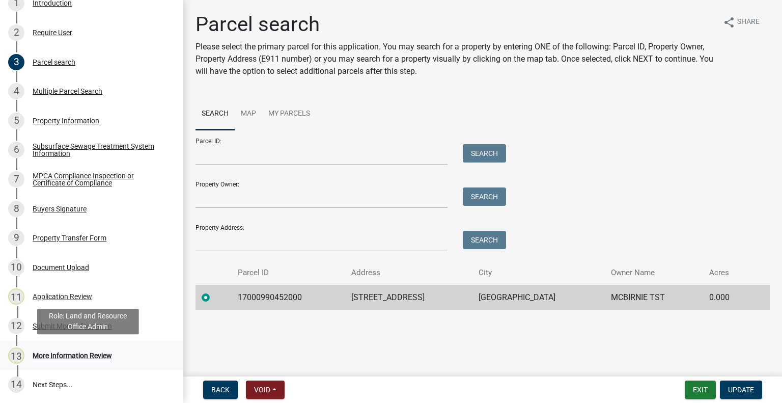
click at [100, 352] on div "More Information Review" at bounding box center [72, 355] width 79 height 7
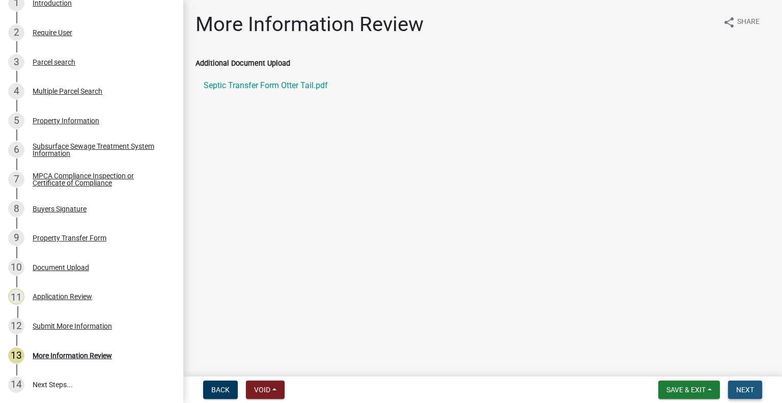
click at [739, 390] on span "Next" at bounding box center [745, 389] width 18 height 8
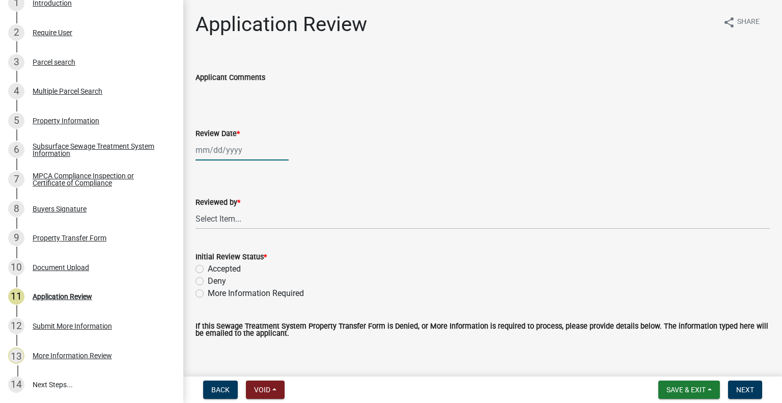
click at [240, 148] on div at bounding box center [241, 149] width 93 height 21
select select "9"
select select "2025"
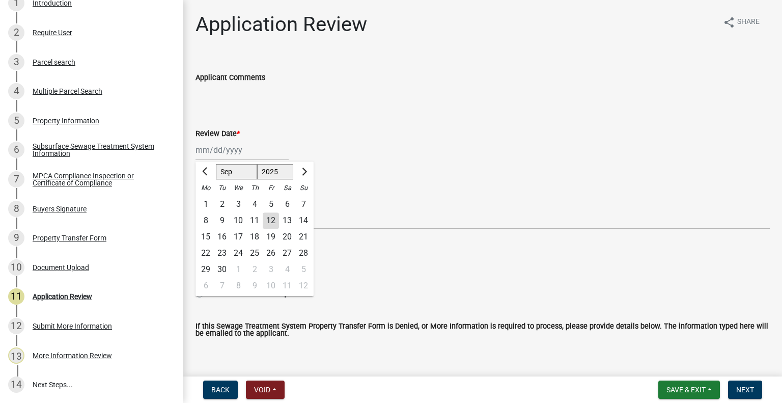
click at [270, 217] on div "12" at bounding box center [271, 220] width 16 height 16
type input "[DATE]"
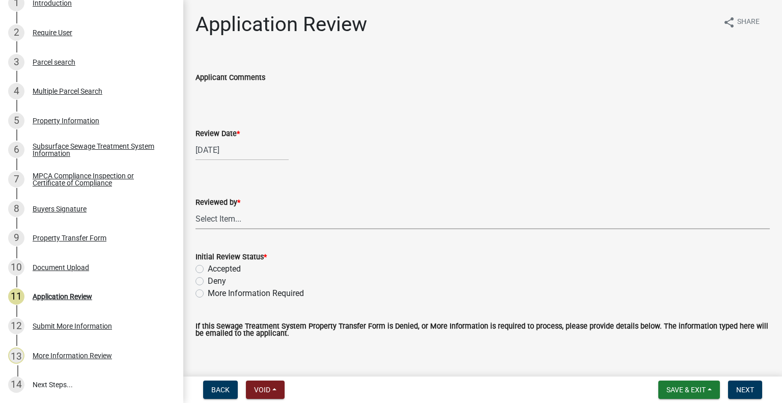
click at [256, 221] on select "Select Item... [PERSON_NAME] [PERSON_NAME] [PERSON_NAME] [PERSON_NAME] [PERSON_…" at bounding box center [482, 218] width 574 height 21
click at [195, 208] on select "Select Item... [PERSON_NAME] [PERSON_NAME] [PERSON_NAME] [PERSON_NAME] [PERSON_…" at bounding box center [482, 218] width 574 height 21
select select "2217fab6-25d2-4df2-8e35-18ddd05e0fe8"
click at [232, 269] on label "Accepted" at bounding box center [224, 269] width 33 height 12
click at [214, 269] on input "Accepted" at bounding box center [211, 266] width 7 height 7
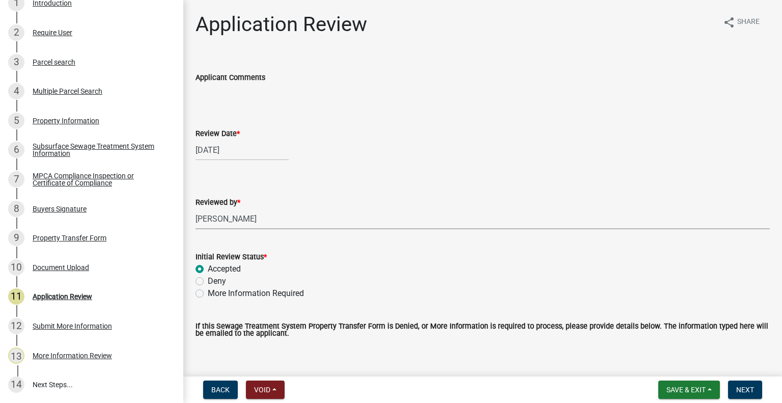
radio input "true"
click at [751, 389] on span "Next" at bounding box center [745, 389] width 18 height 8
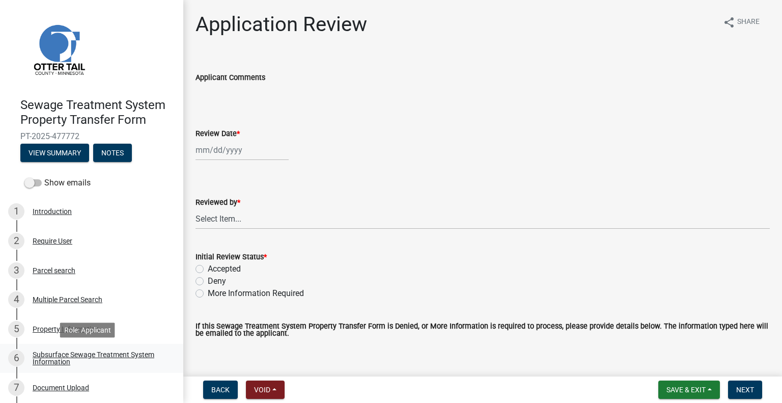
click at [139, 352] on div "Subsurface Sewage Treatment System Information" at bounding box center [100, 358] width 134 height 14
click at [138, 354] on div "Subsurface Sewage Treatment System Information" at bounding box center [100, 358] width 134 height 14
